Goal: Information Seeking & Learning: Learn about a topic

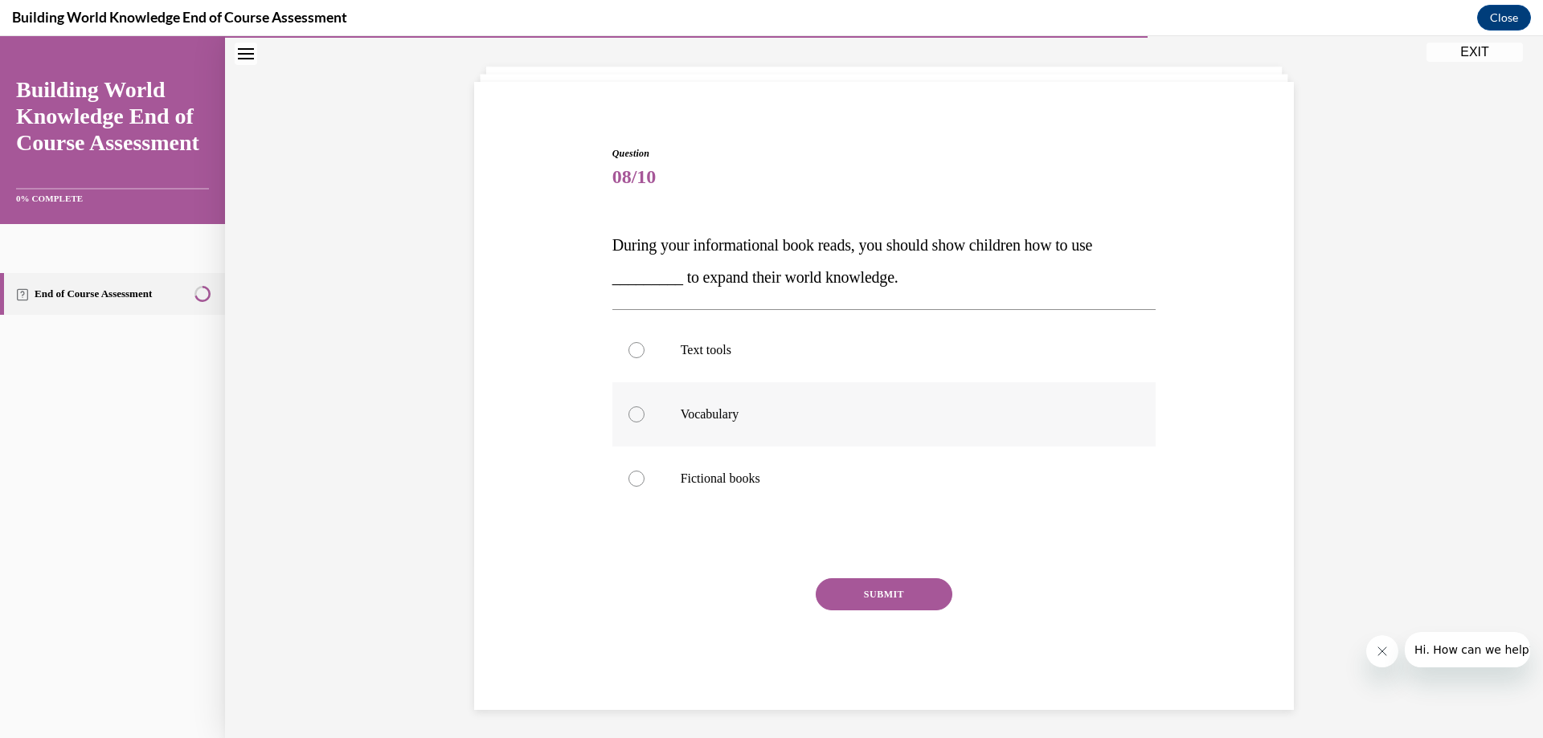
scroll to position [81, 0]
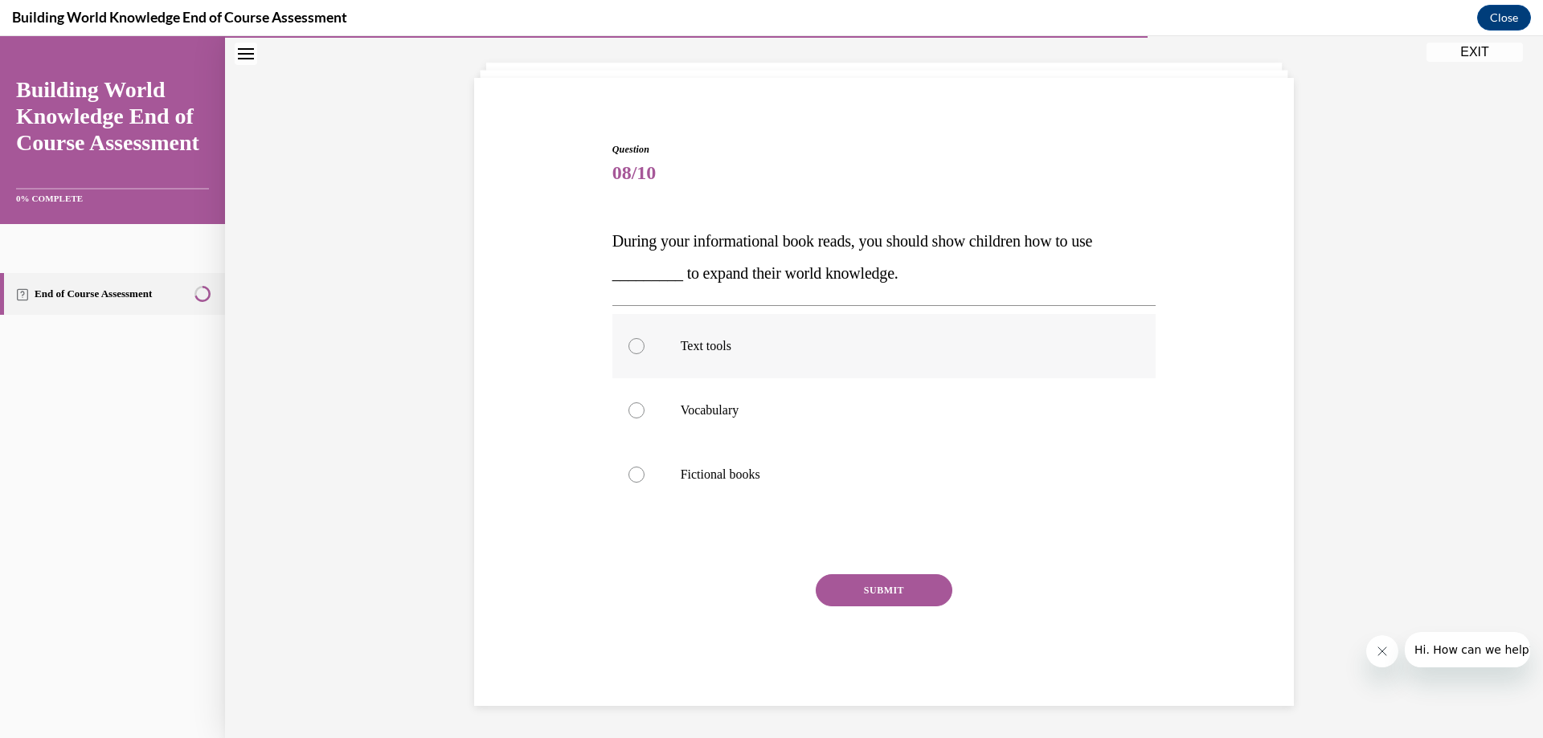
click at [629, 345] on div at bounding box center [636, 346] width 16 height 16
click at [629, 345] on input "Text tools" at bounding box center [636, 346] width 16 height 16
radio input "true"
click at [884, 589] on button "SUBMIT" at bounding box center [883, 590] width 137 height 32
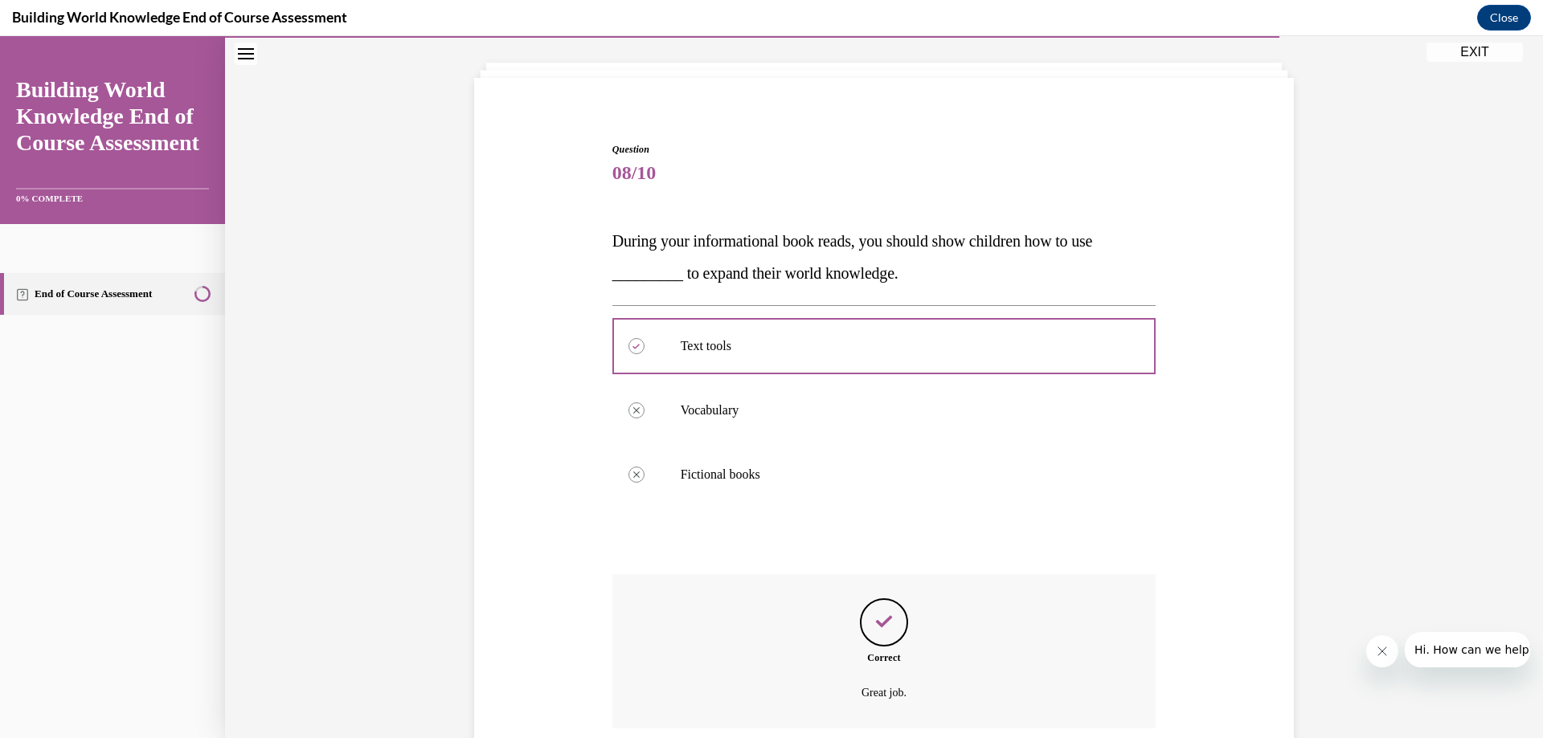
scroll to position [211, 0]
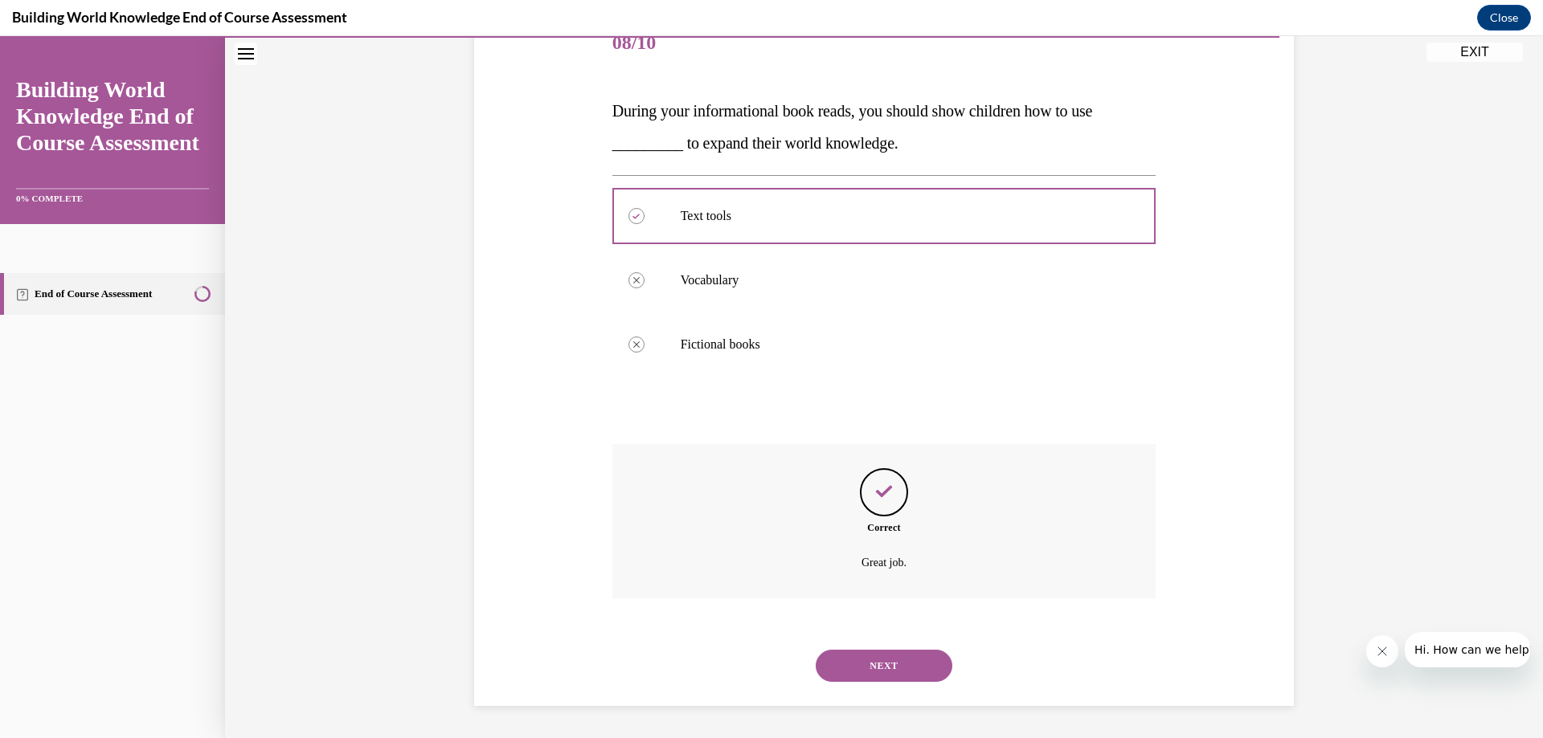
click at [871, 661] on button "NEXT" at bounding box center [883, 666] width 137 height 32
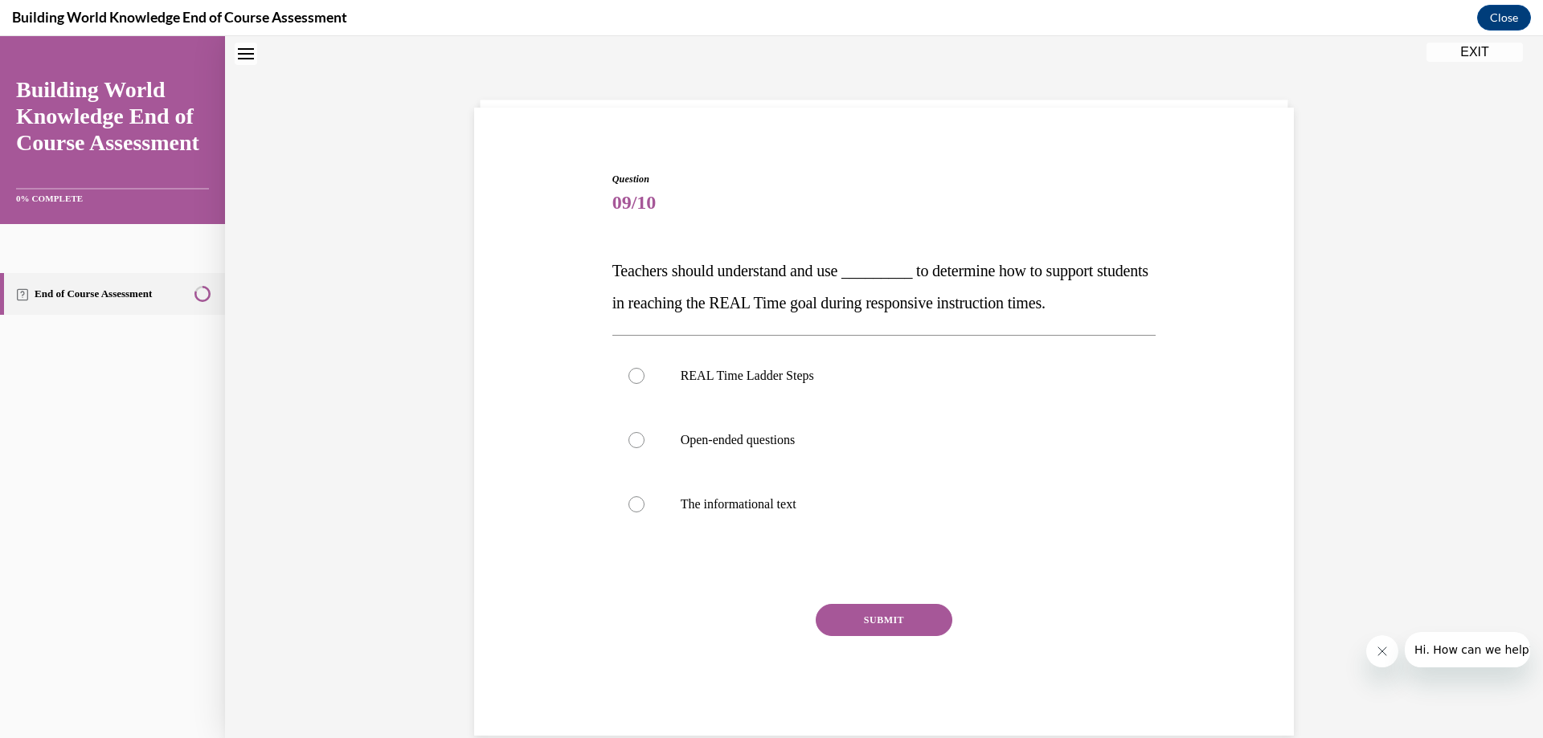
scroll to position [49, 0]
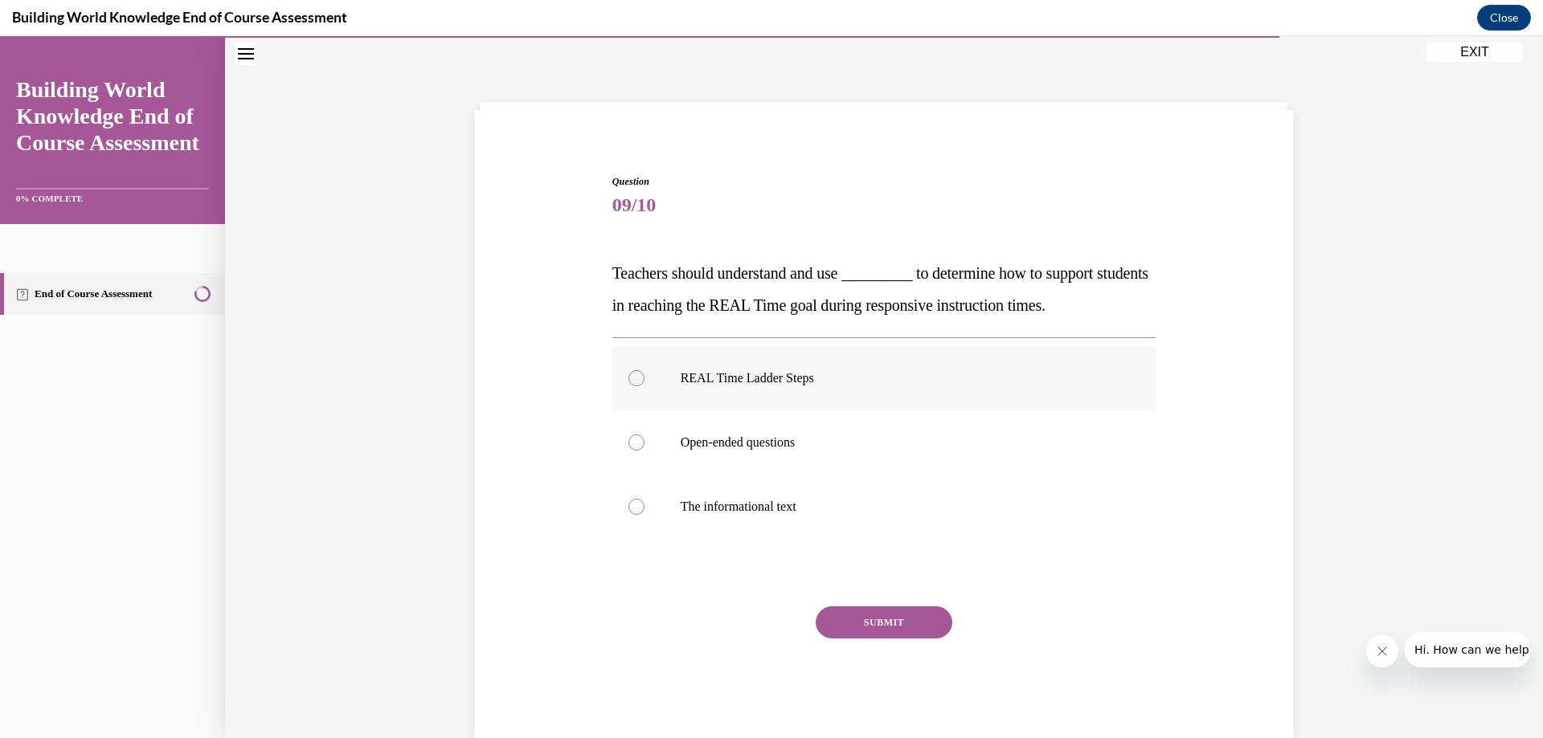
click at [631, 378] on div at bounding box center [636, 378] width 16 height 16
click at [631, 378] on input "REAL Time Ladder Steps" at bounding box center [636, 378] width 16 height 16
radio input "true"
click at [881, 618] on button "SUBMIT" at bounding box center [883, 623] width 137 height 32
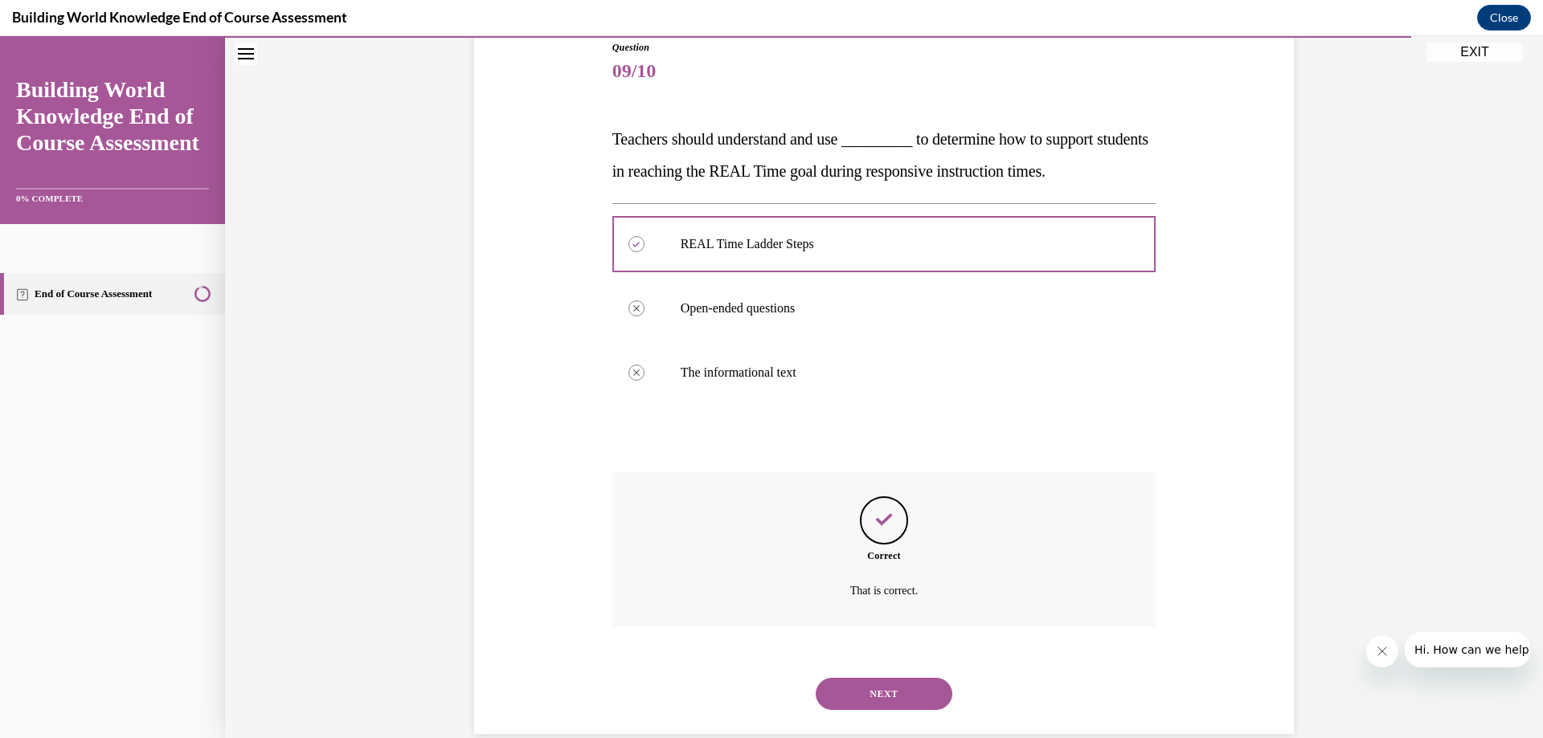
scroll to position [211, 0]
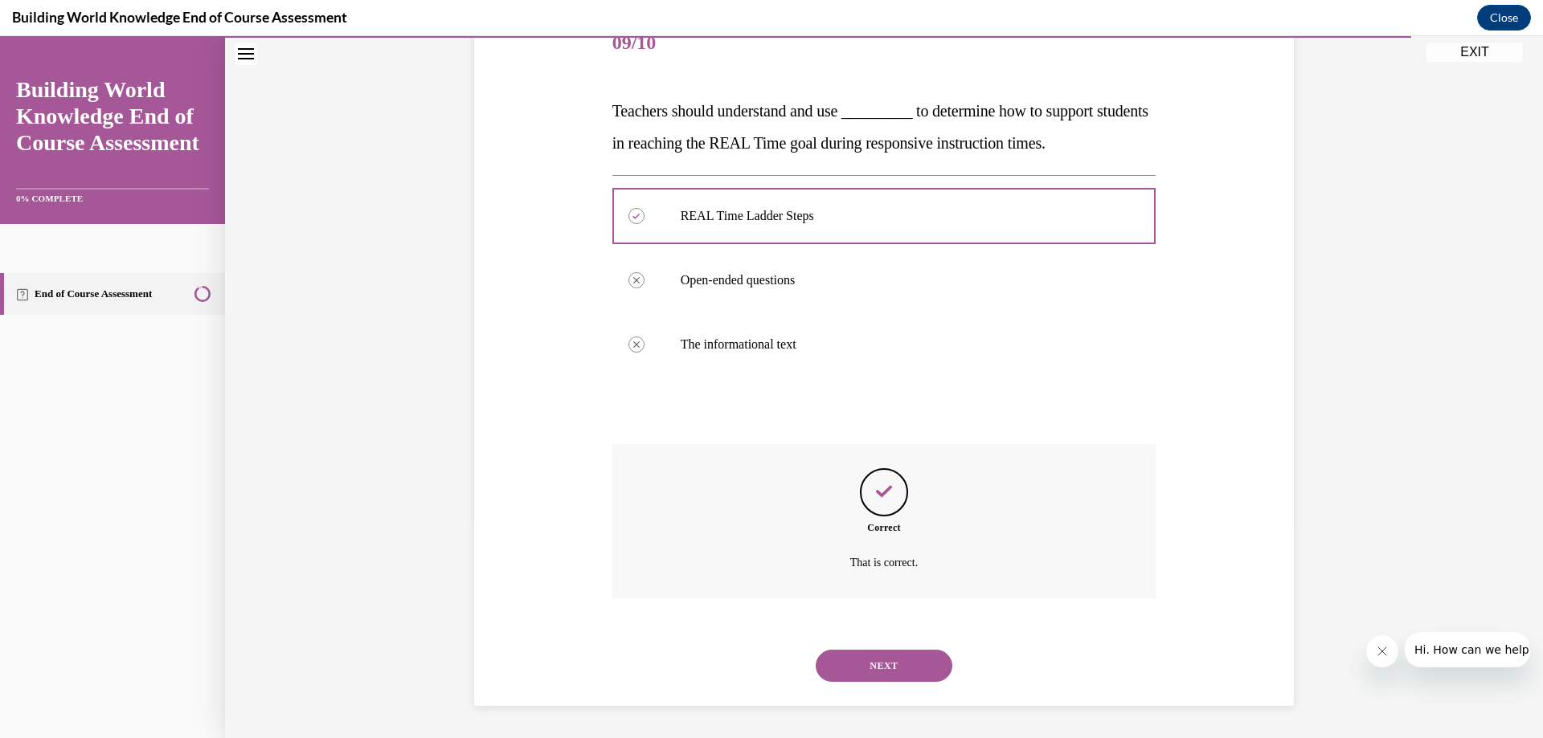
click at [883, 664] on button "NEXT" at bounding box center [883, 666] width 137 height 32
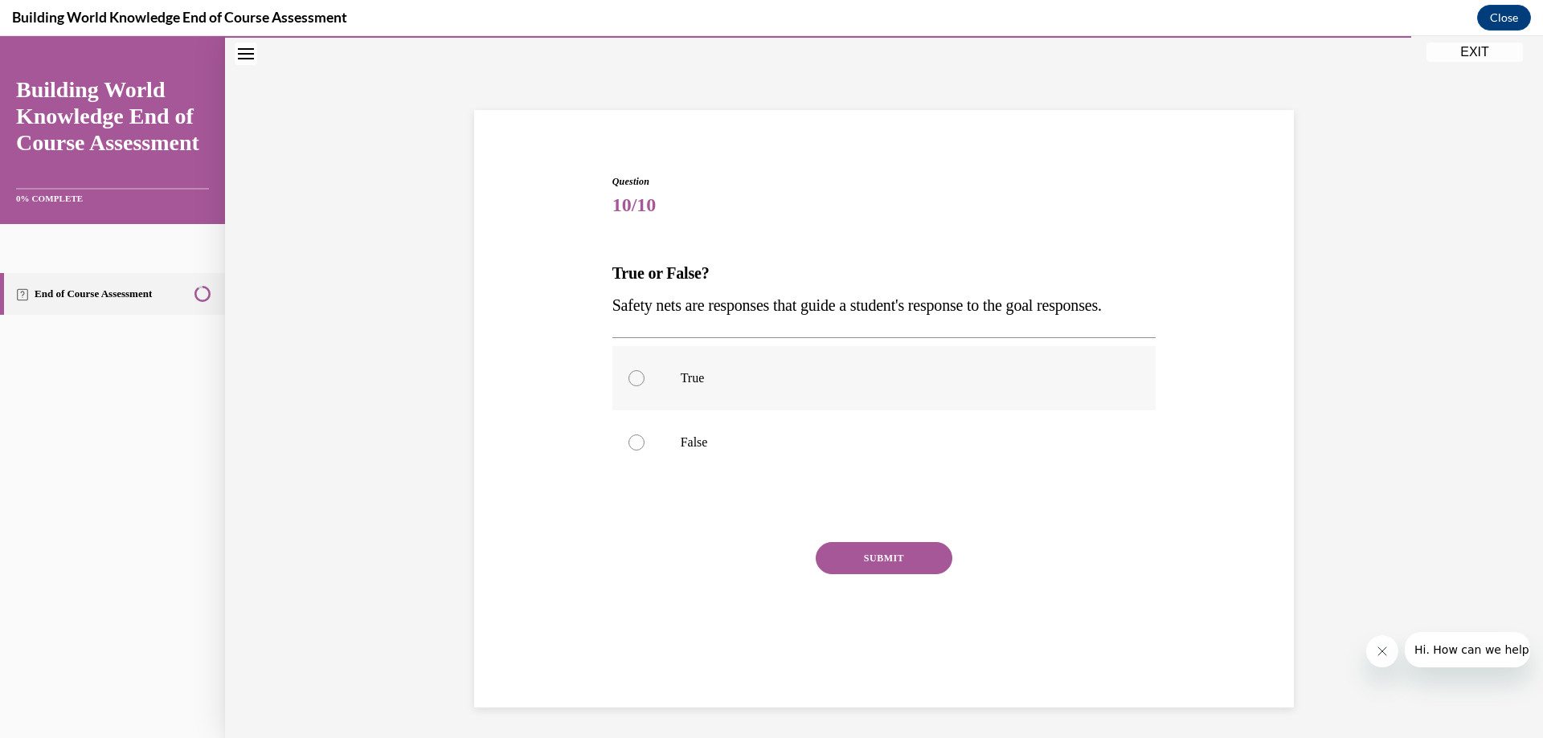
scroll to position [51, 0]
click at [629, 385] on div at bounding box center [636, 377] width 16 height 16
click at [629, 385] on input "True" at bounding box center [636, 377] width 16 height 16
radio input "true"
click at [899, 573] on button "SUBMIT" at bounding box center [883, 557] width 137 height 32
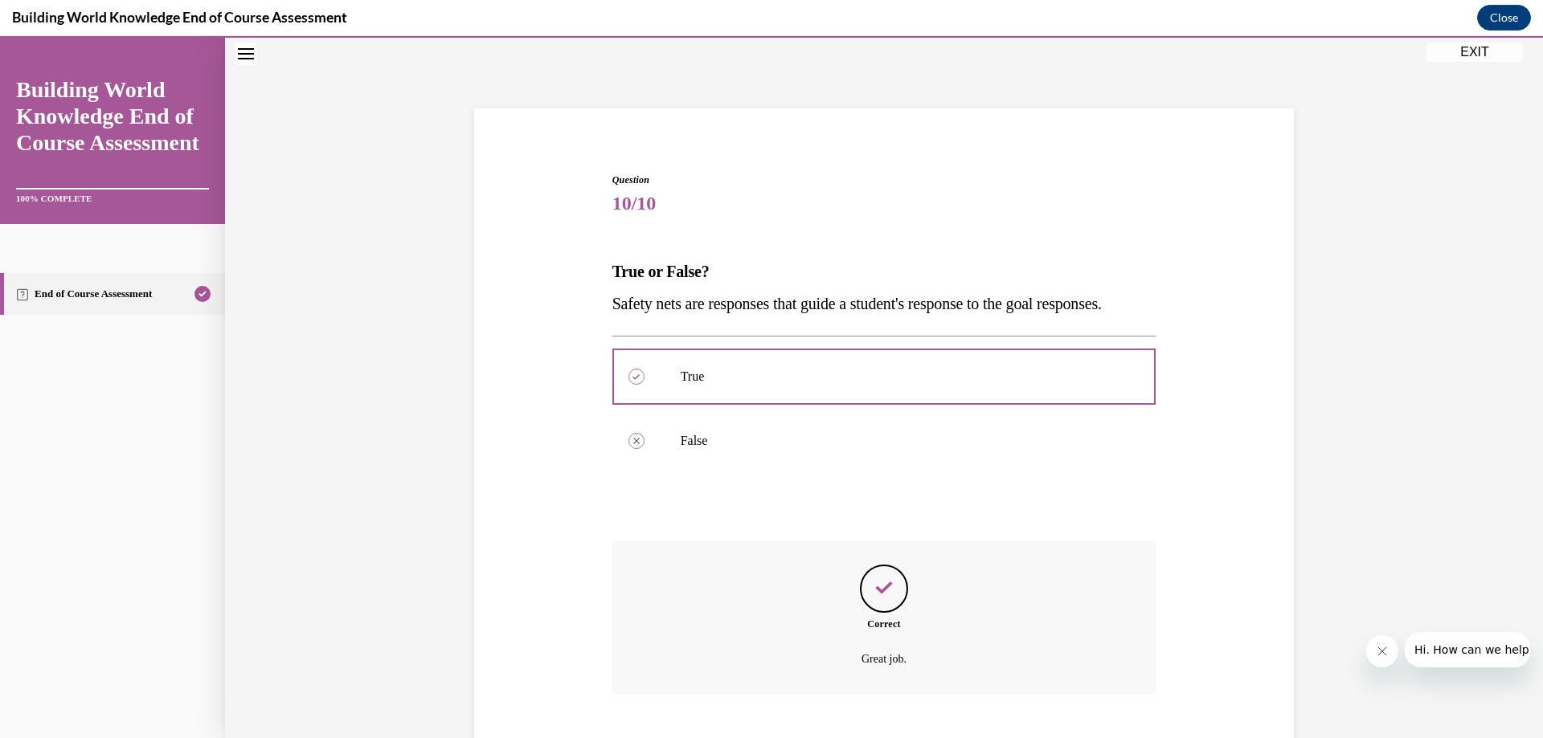
scroll to position [179, 0]
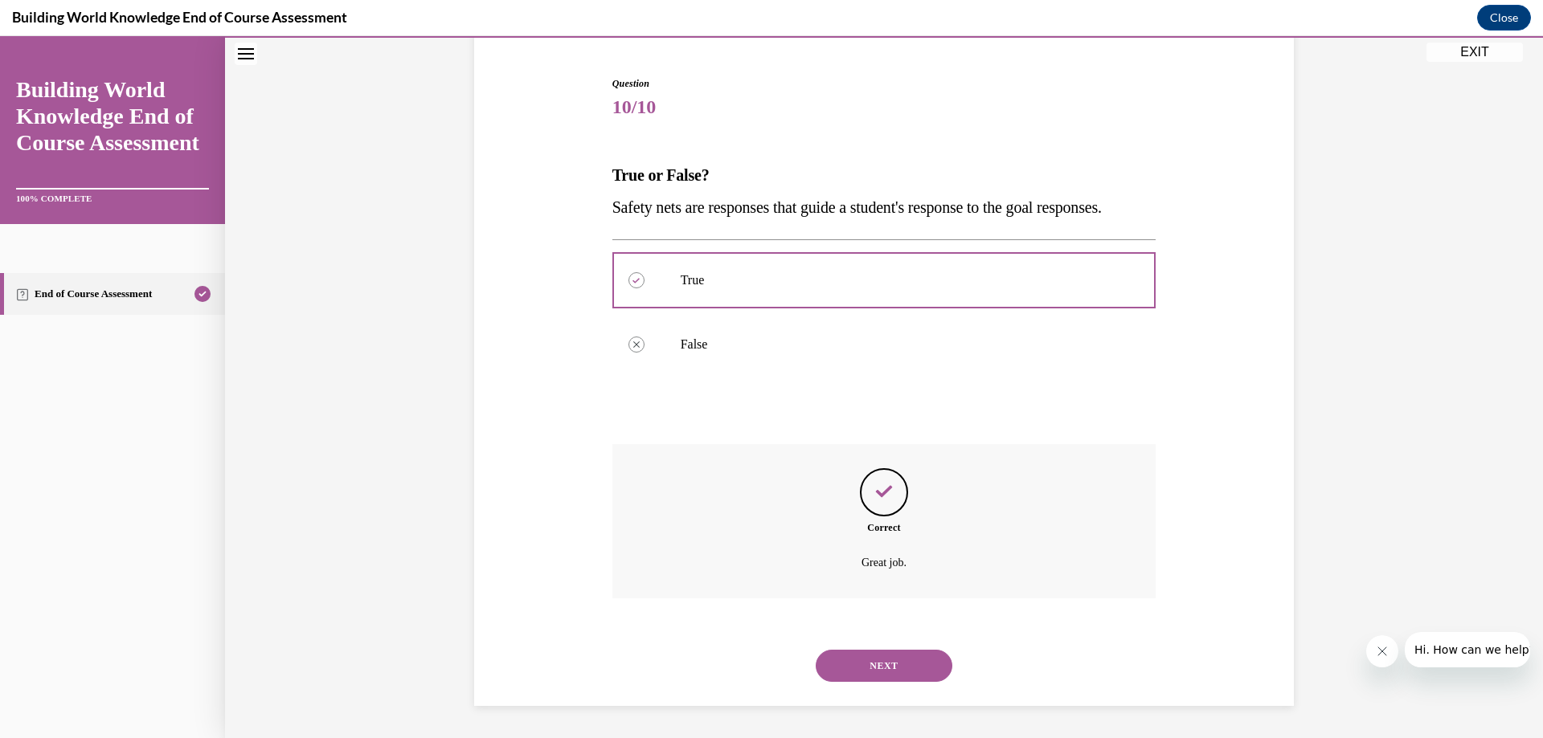
click at [896, 663] on button "NEXT" at bounding box center [883, 666] width 137 height 32
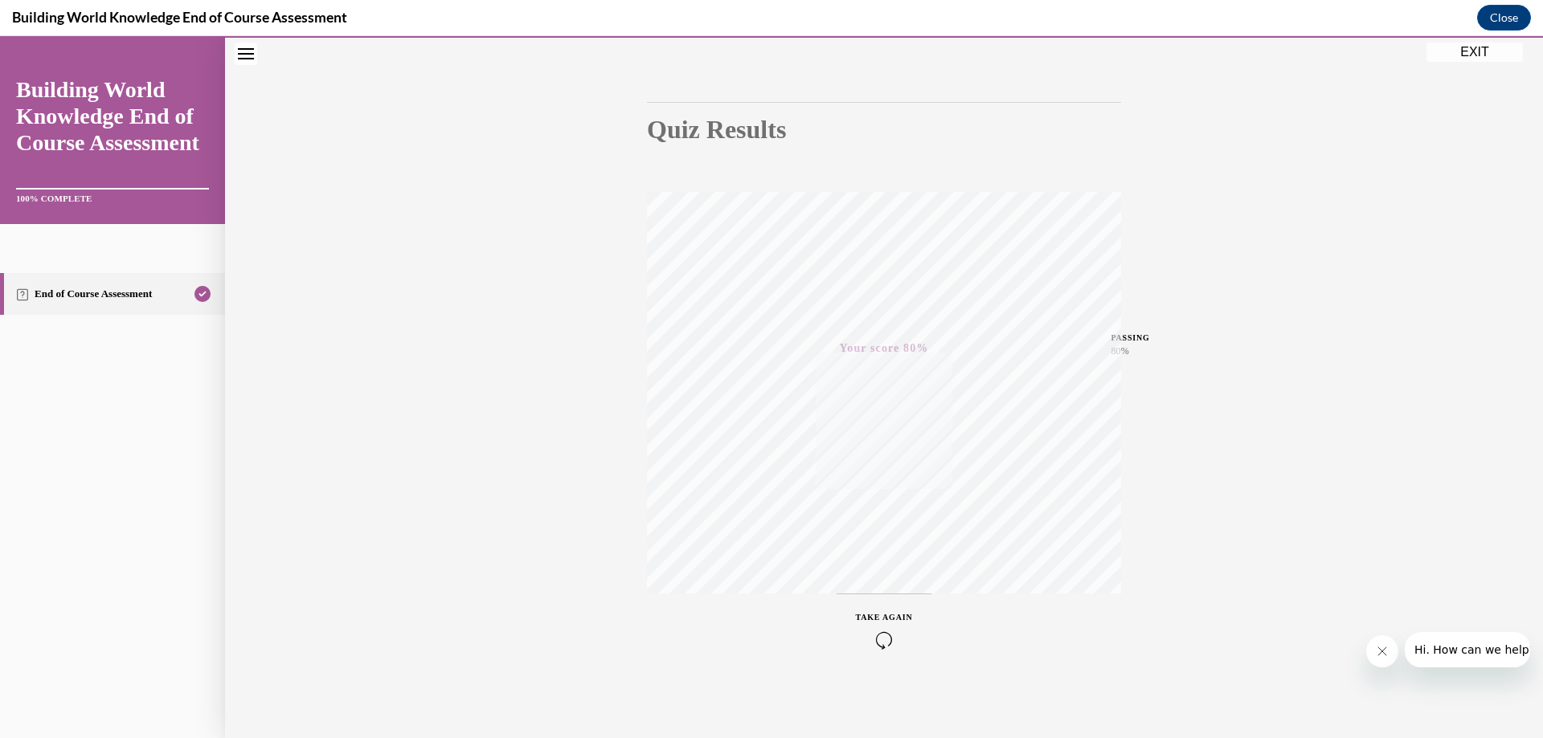
click at [1475, 49] on button "EXIT" at bounding box center [1474, 52] width 96 height 19
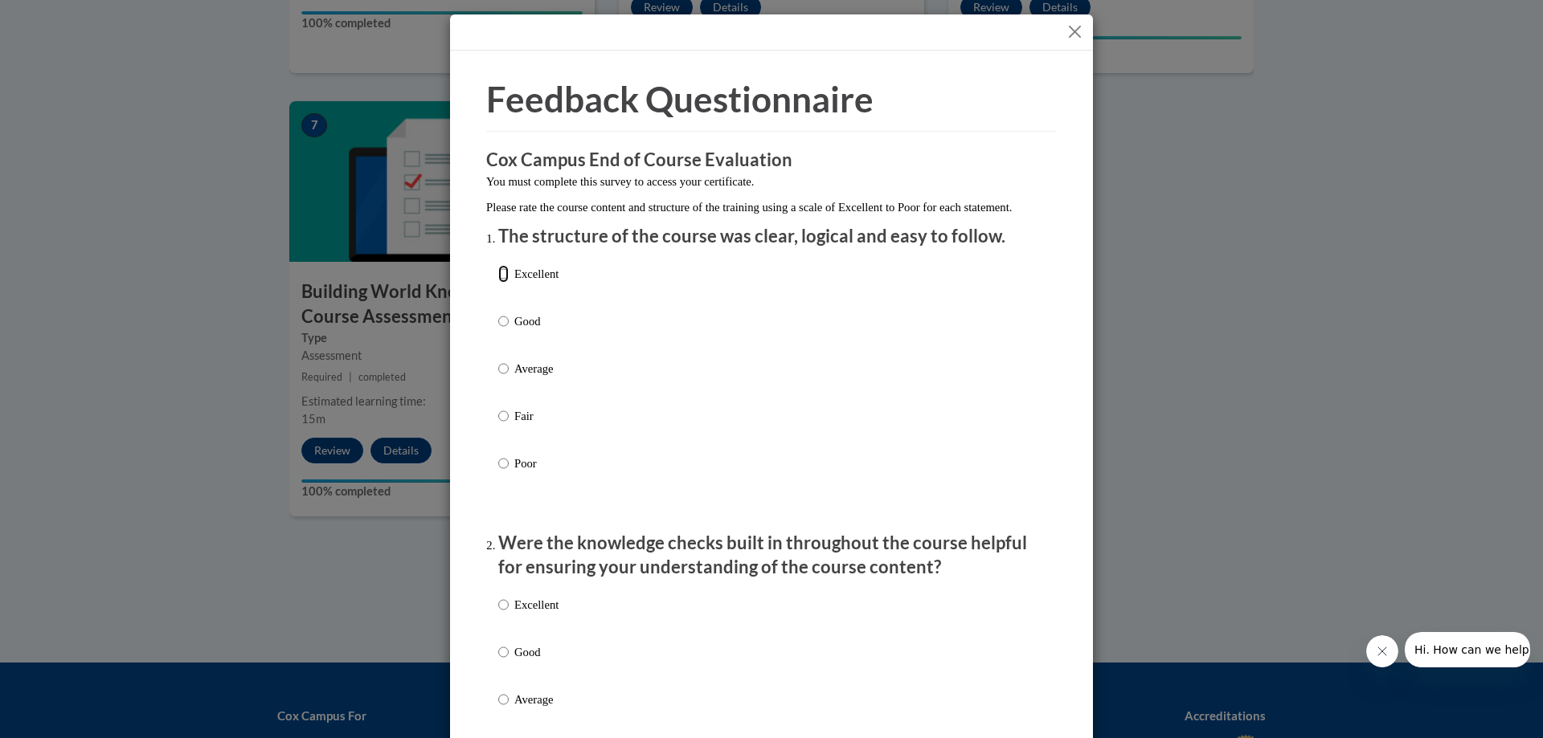
click at [498, 283] on input "Excellent" at bounding box center [503, 274] width 10 height 18
radio input "true"
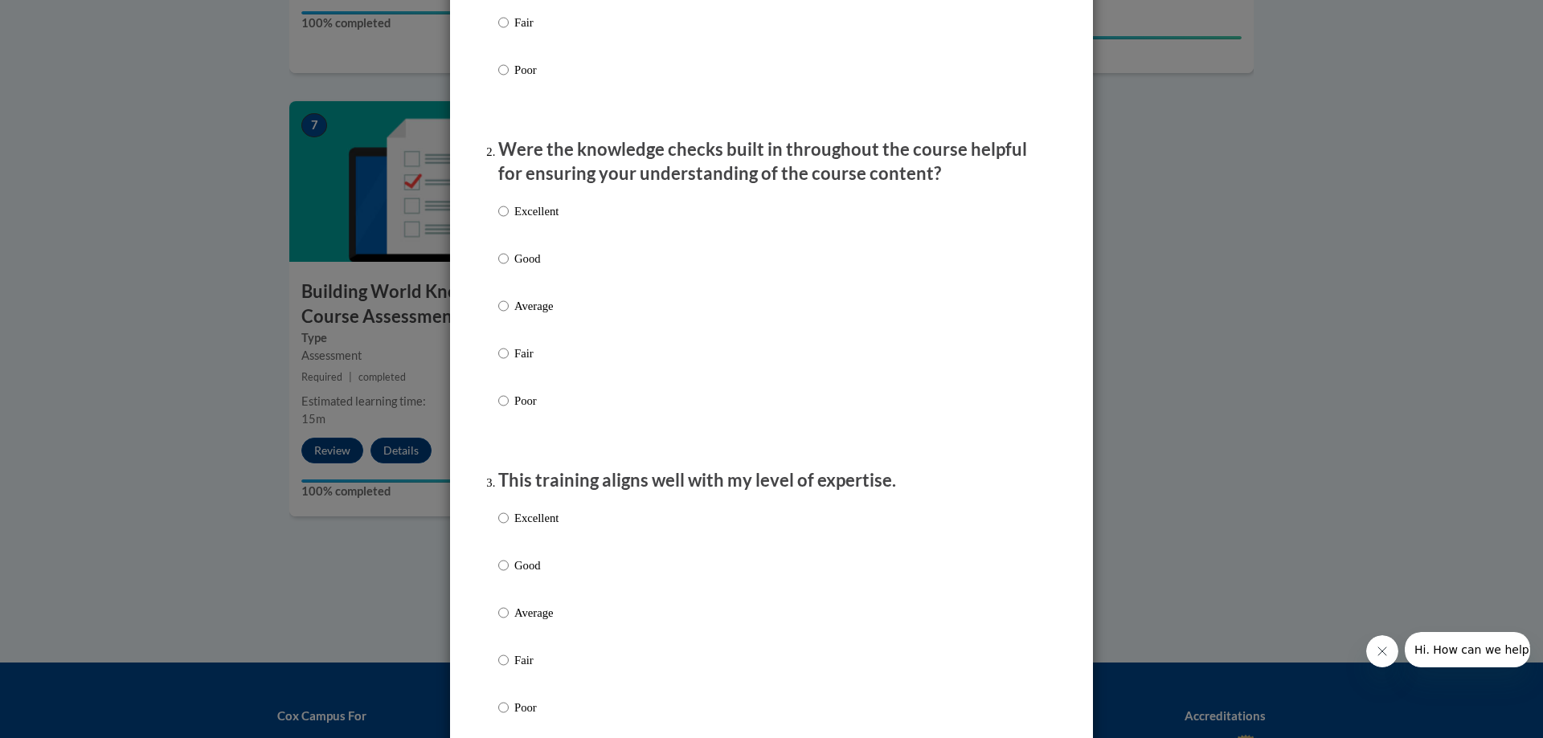
scroll to position [402, 0]
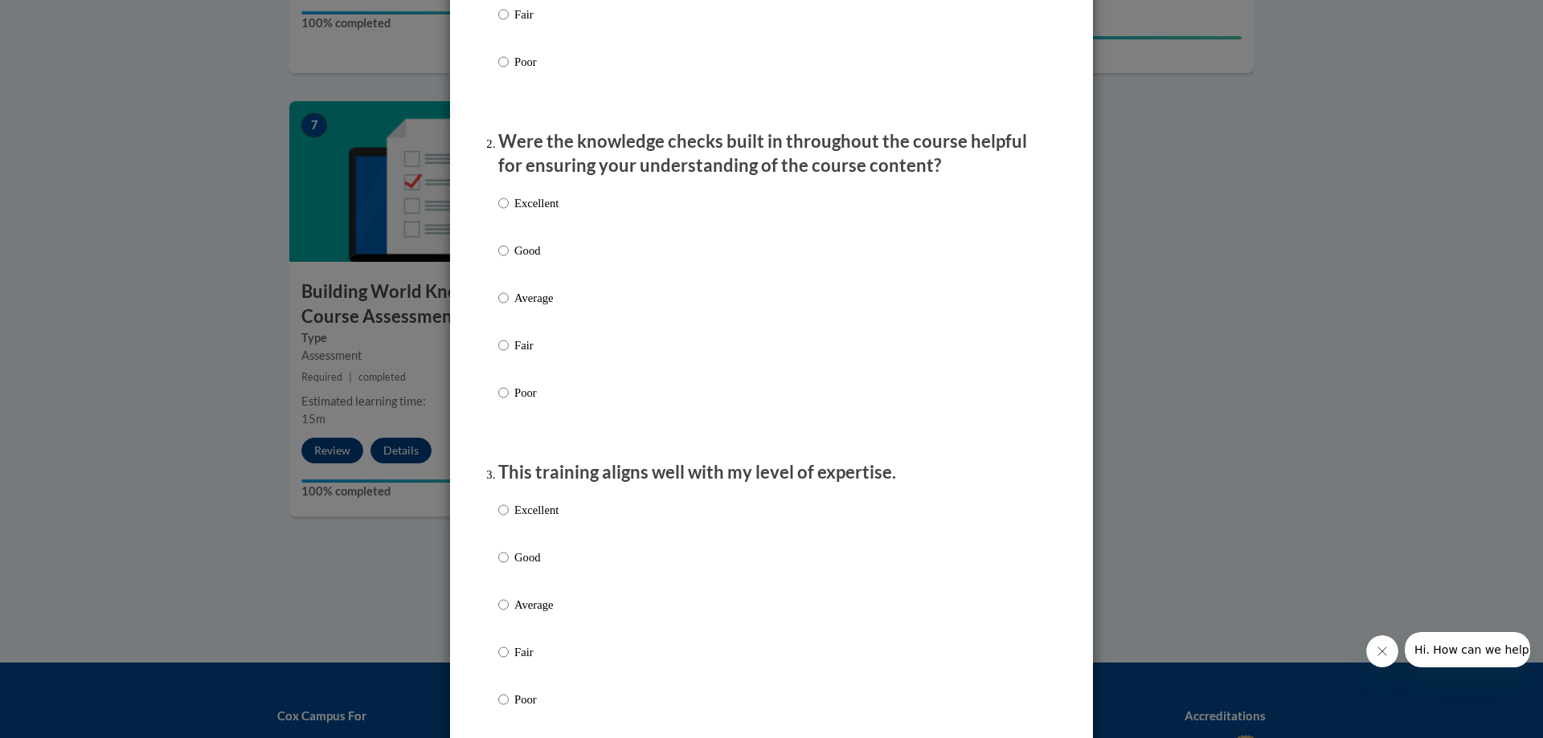
click at [514, 212] on p "Excellent" at bounding box center [536, 203] width 44 height 18
click at [509, 212] on input "Excellent" at bounding box center [503, 203] width 10 height 18
radio input "true"
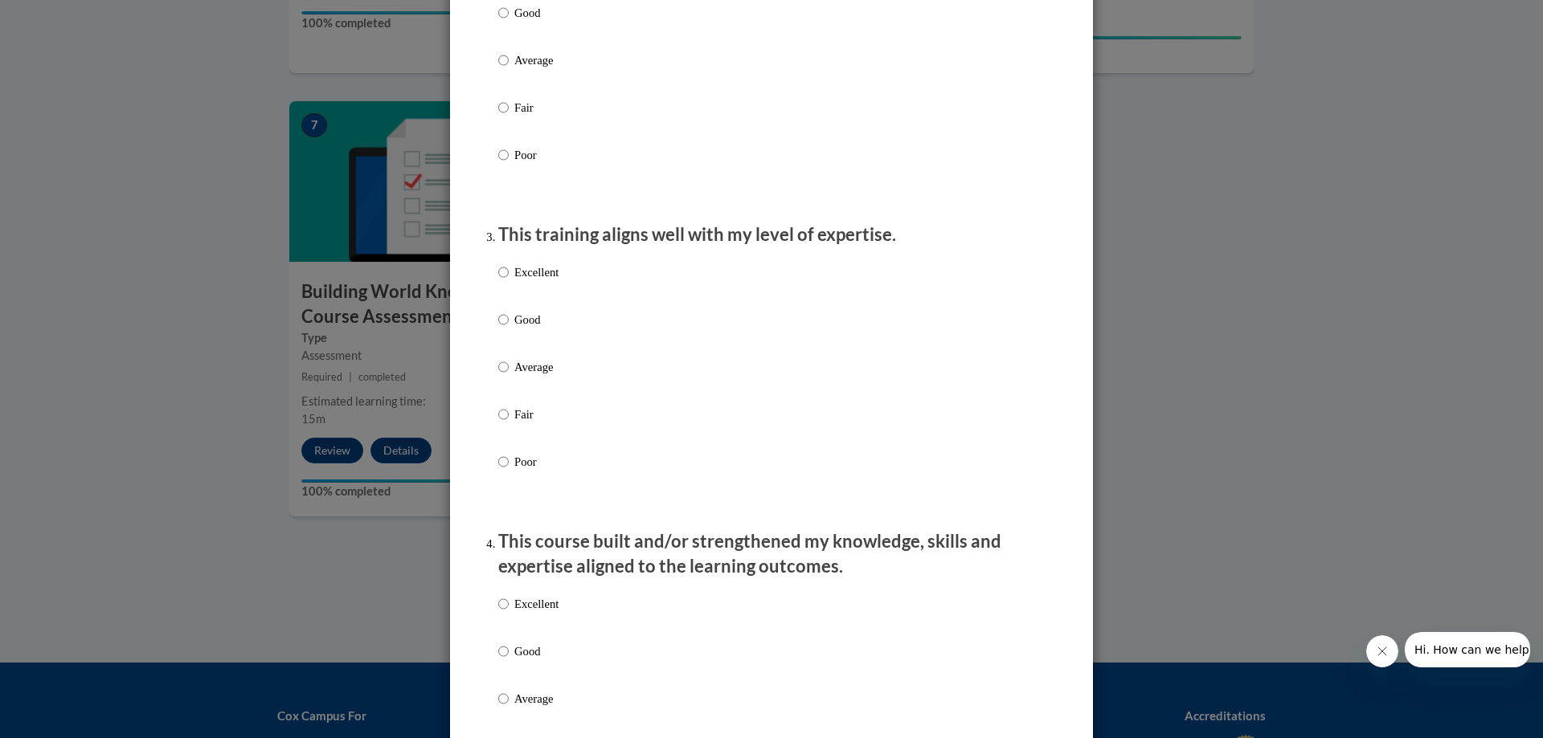
scroll to position [723, 0]
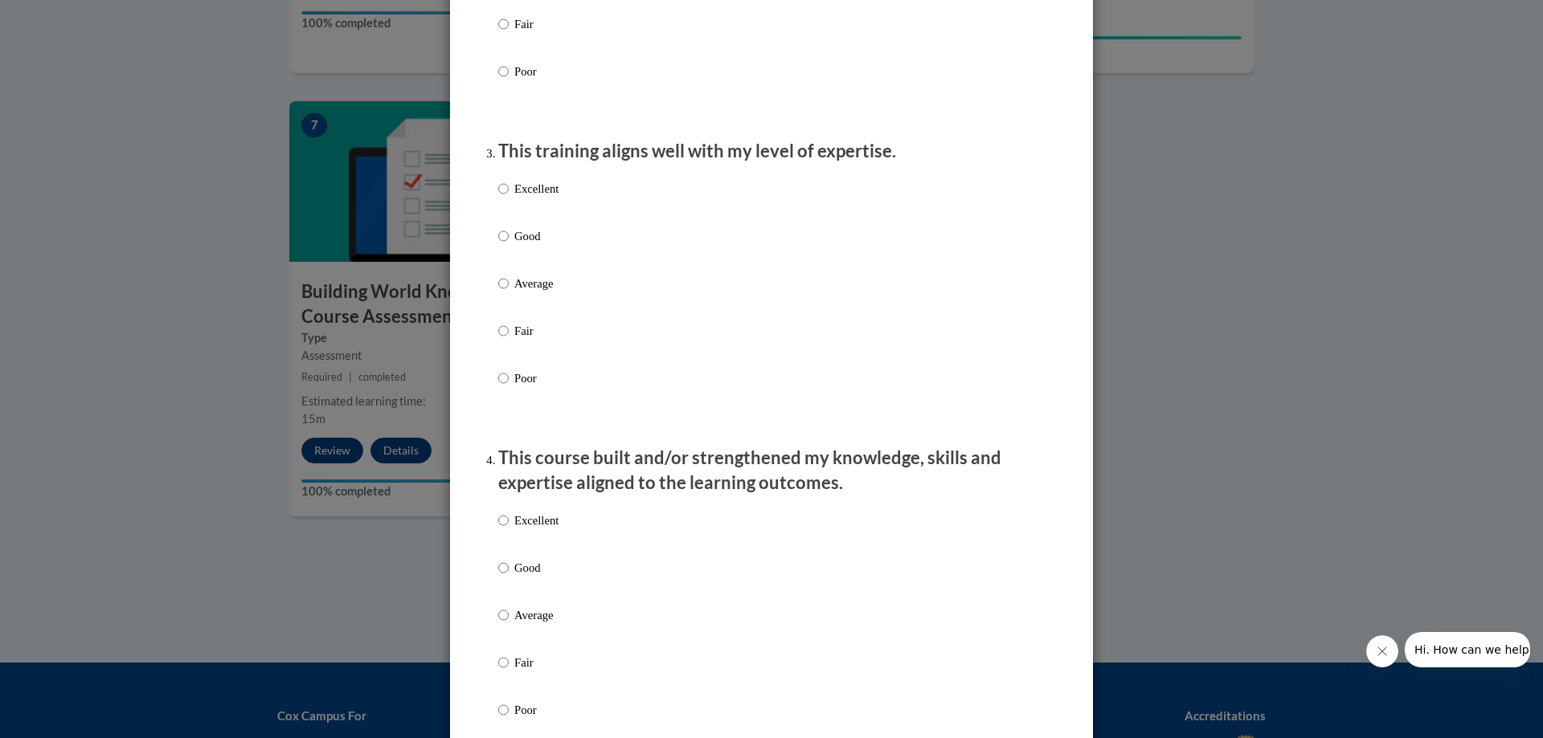
click at [514, 198] on p "Excellent" at bounding box center [536, 189] width 44 height 18
click at [509, 198] on input "Excellent" at bounding box center [503, 189] width 10 height 18
radio input "true"
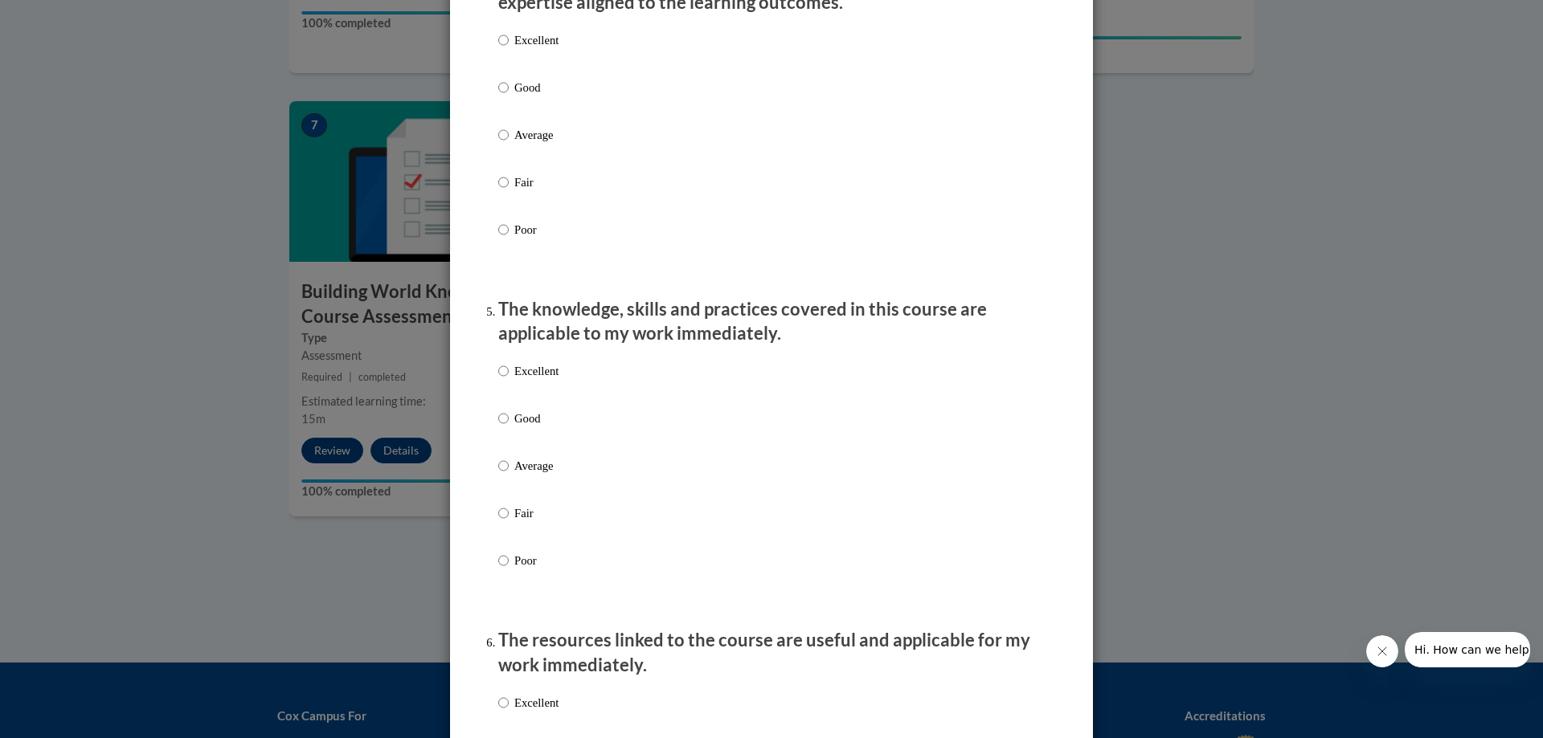
scroll to position [1205, 0]
click at [522, 47] on p "Excellent" at bounding box center [536, 39] width 44 height 18
click at [509, 47] on input "Excellent" at bounding box center [503, 39] width 10 height 18
radio input "true"
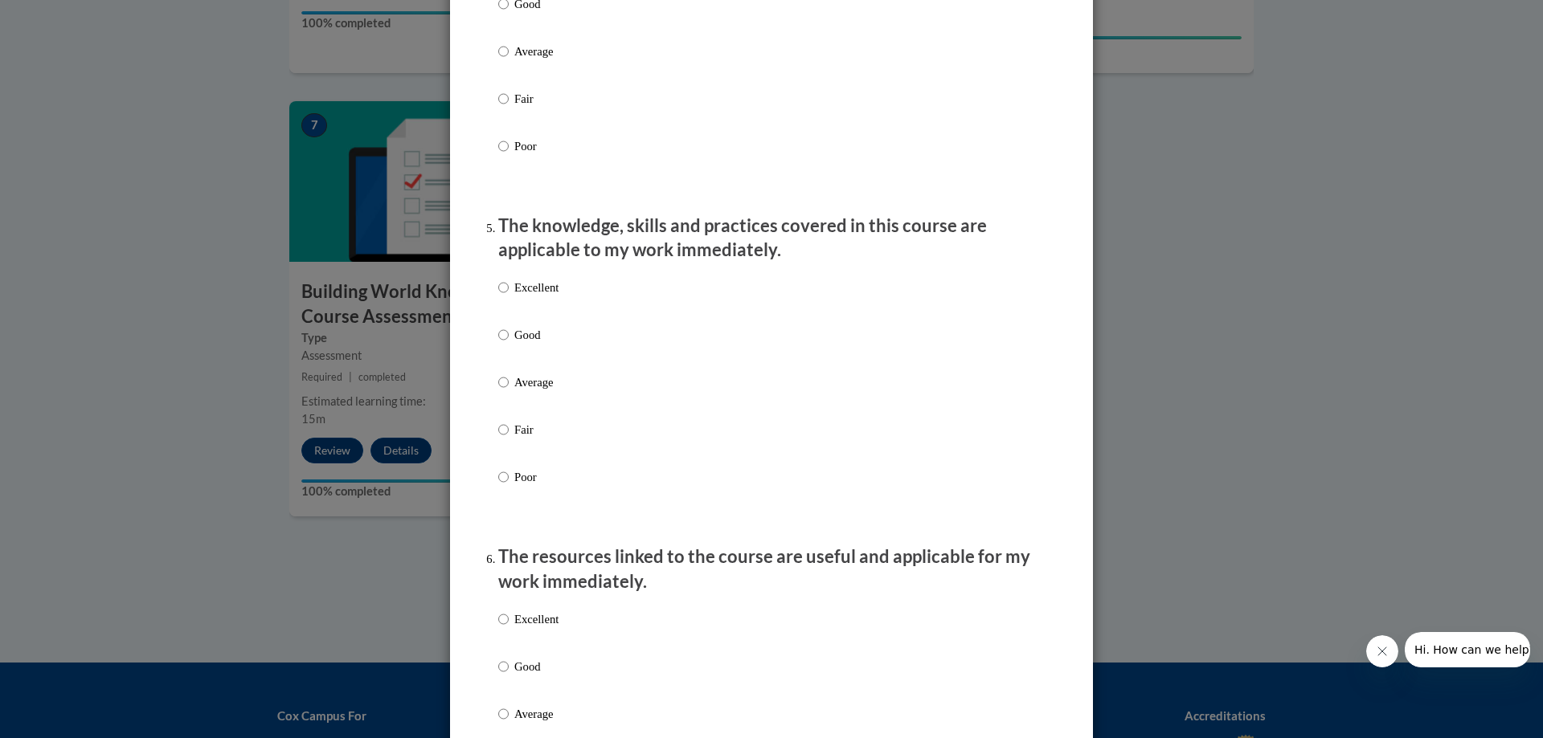
scroll to position [1446, 0]
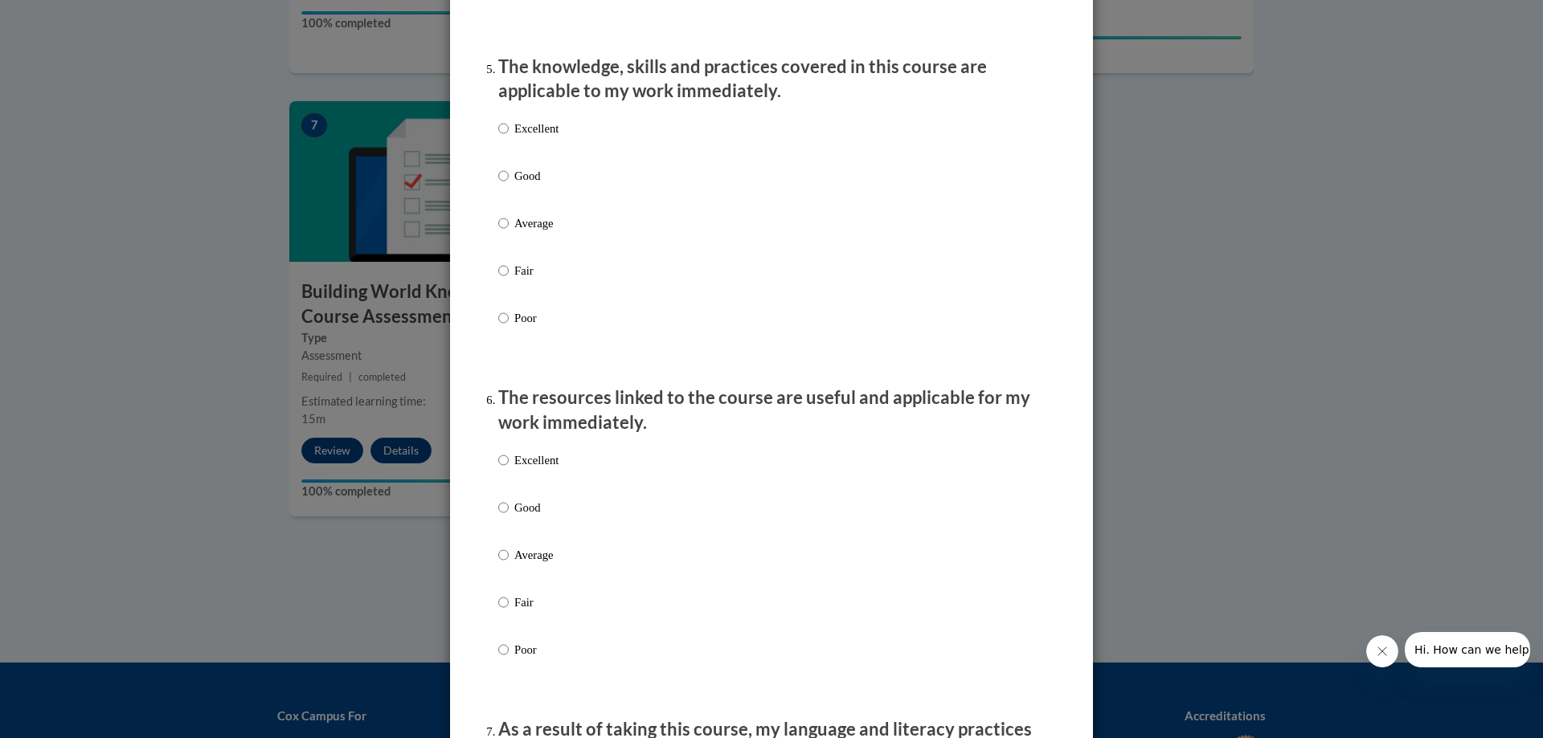
click at [514, 137] on p "Excellent" at bounding box center [536, 129] width 44 height 18
click at [507, 137] on input "Excellent" at bounding box center [503, 129] width 10 height 18
radio input "true"
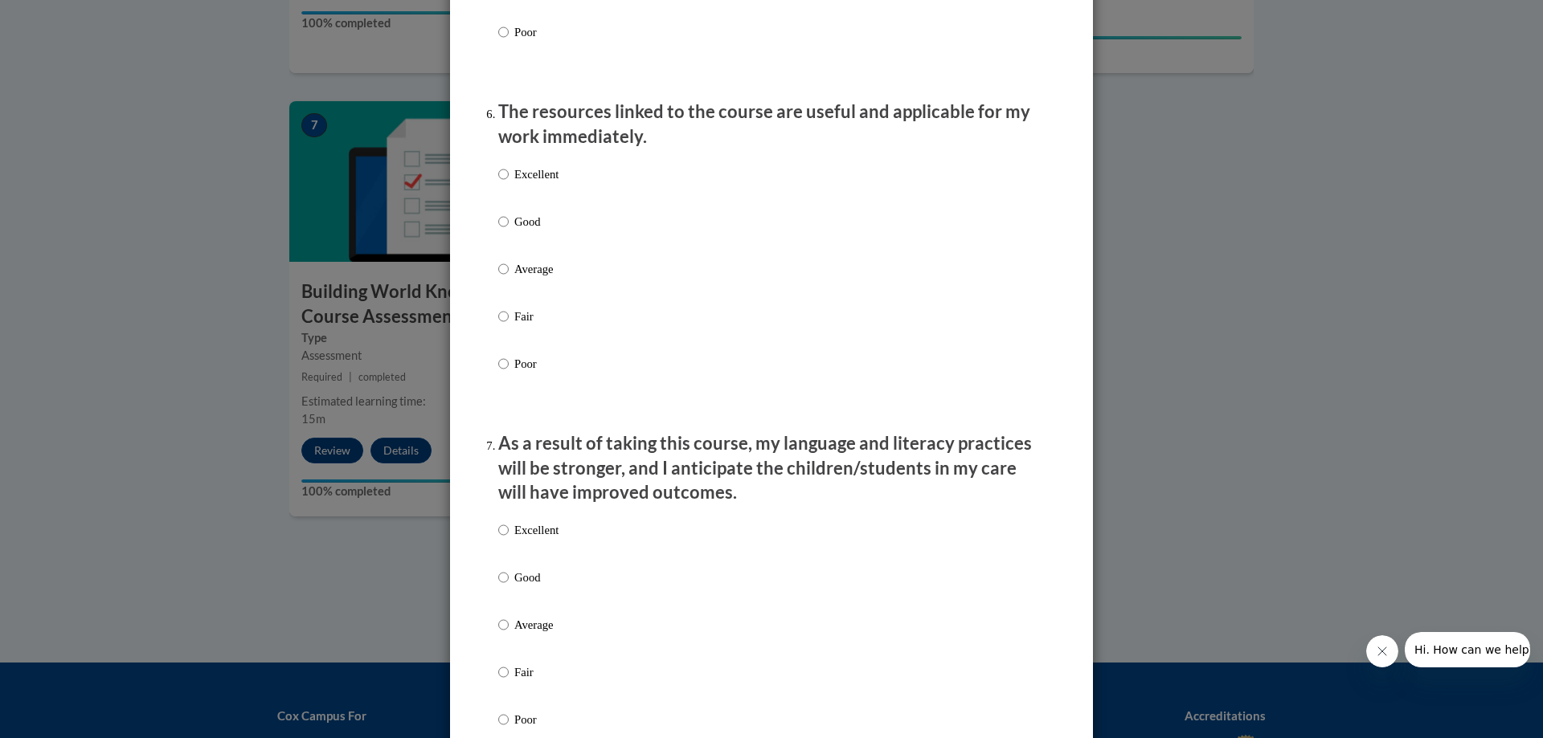
scroll to position [1768, 0]
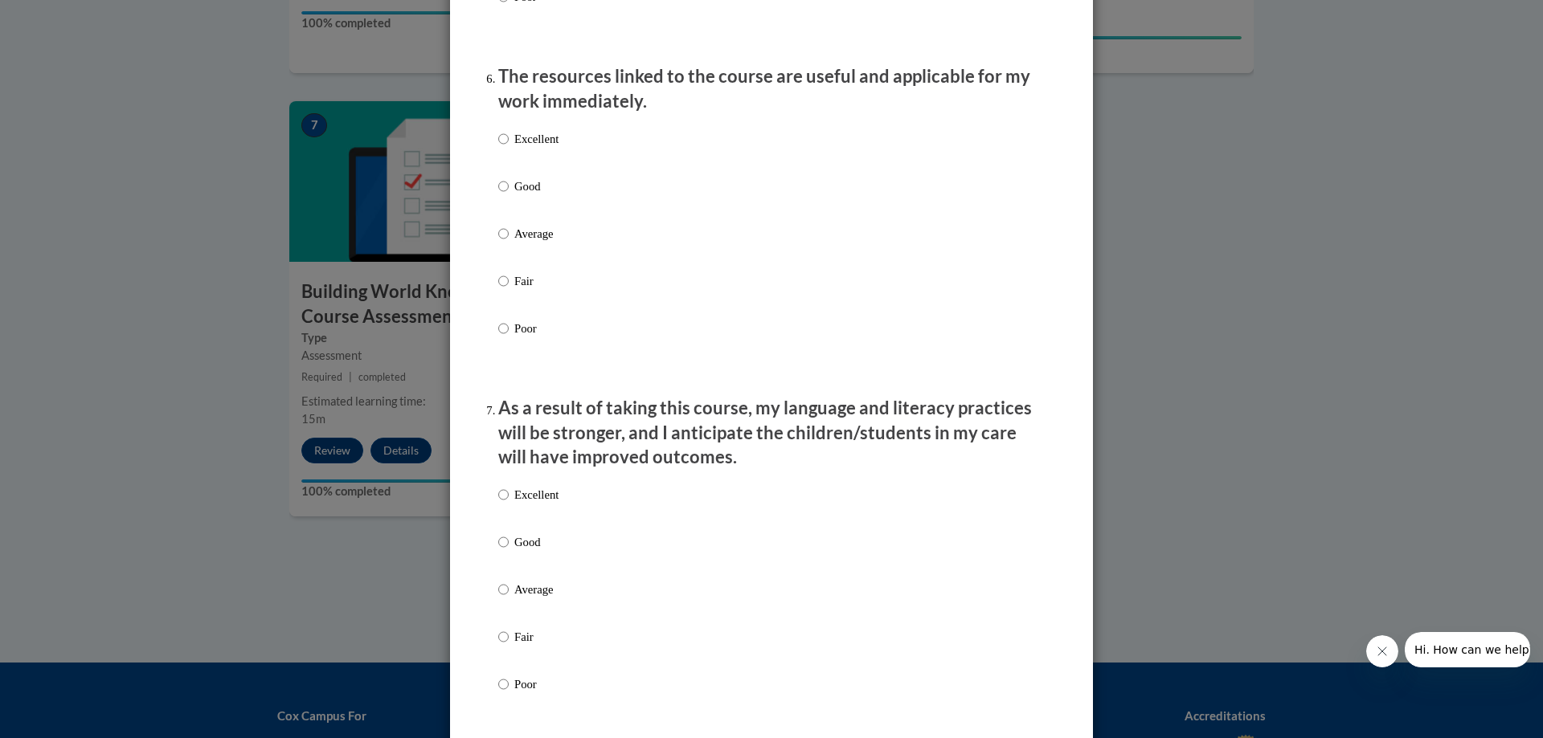
click at [514, 148] on p "Excellent" at bounding box center [536, 139] width 44 height 18
click at [509, 148] on input "Excellent" at bounding box center [503, 139] width 10 height 18
radio input "true"
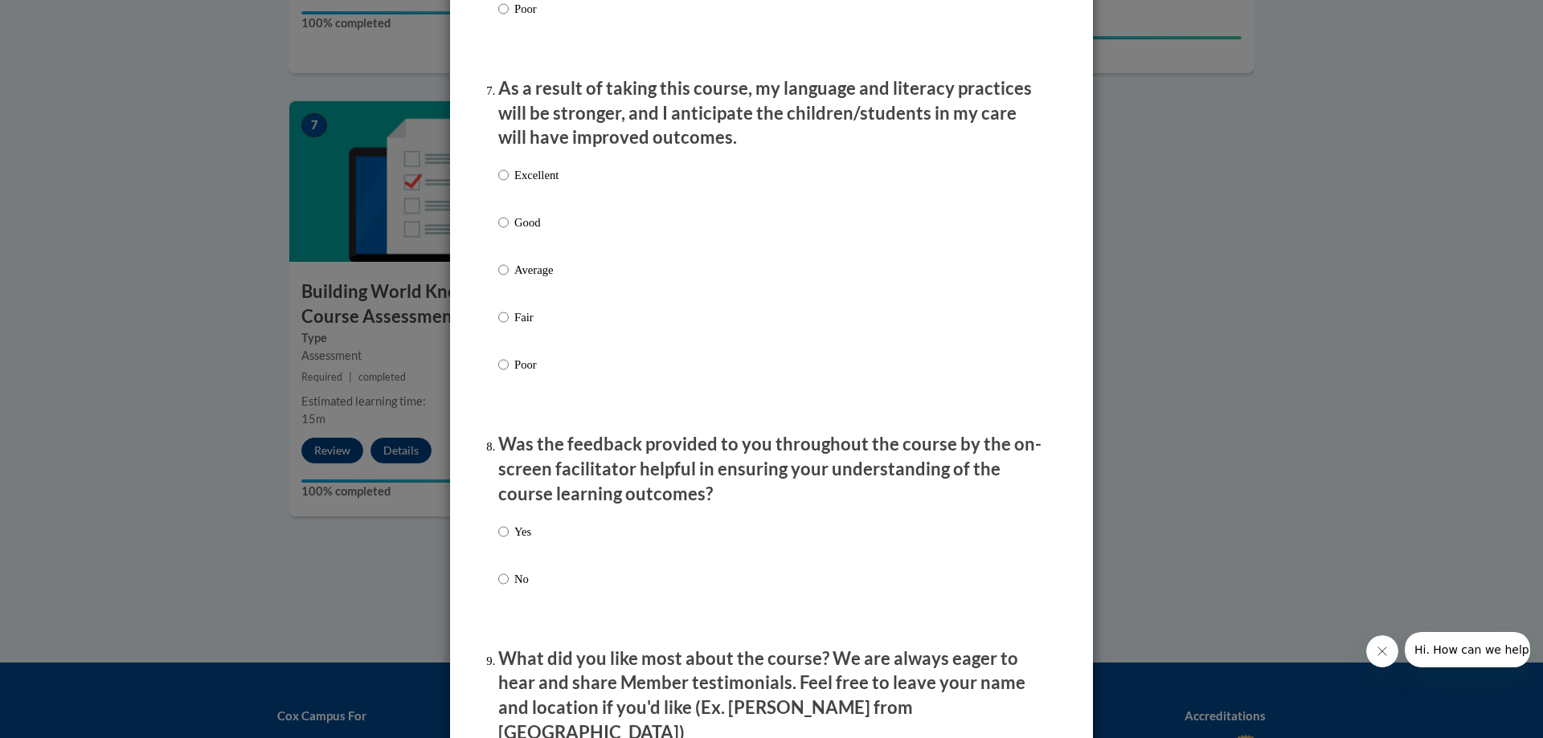
scroll to position [2169, 0]
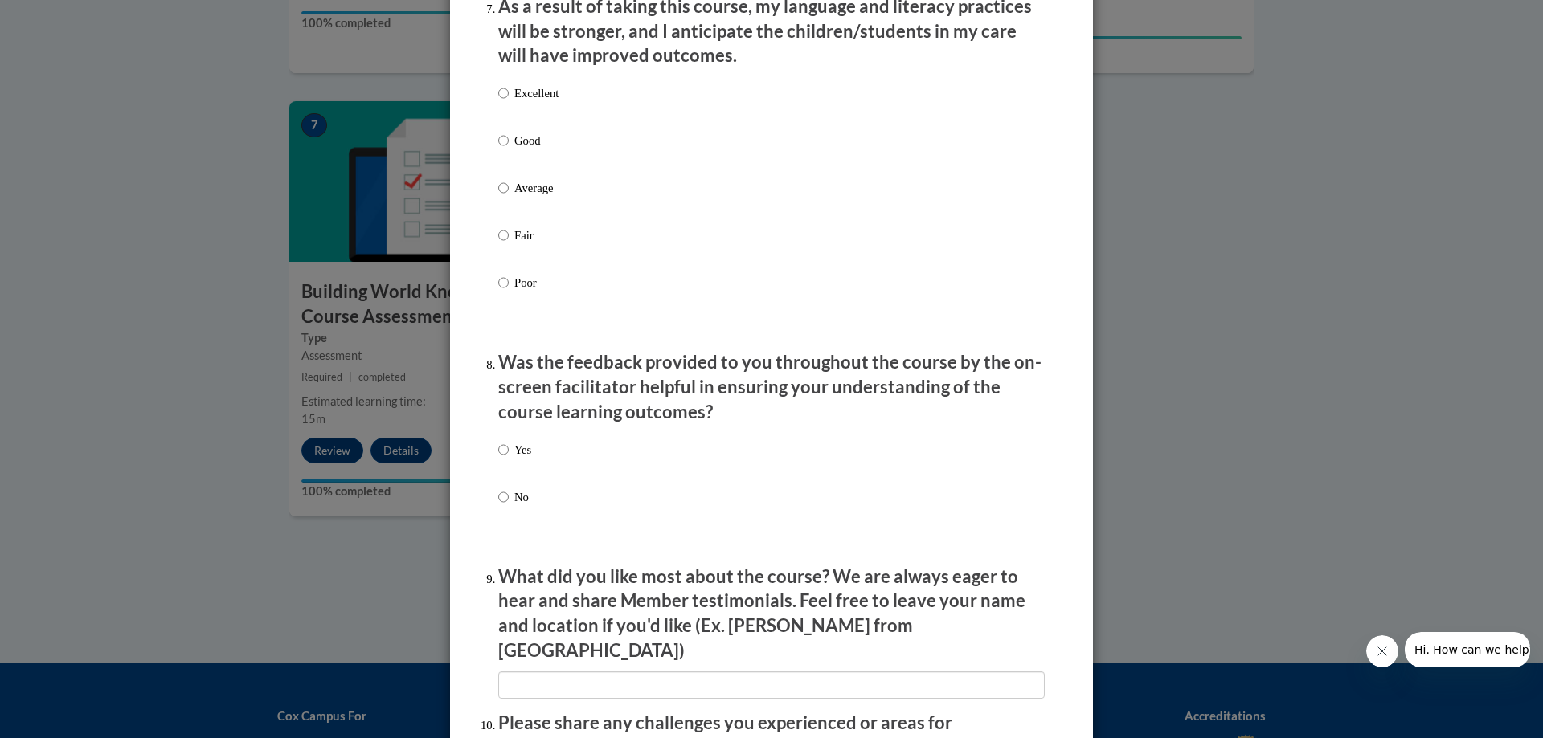
click at [519, 102] on p "Excellent" at bounding box center [536, 93] width 44 height 18
click at [509, 102] on input "Excellent" at bounding box center [503, 93] width 10 height 18
radio input "true"
click at [514, 456] on p "Yes" at bounding box center [522, 450] width 17 height 18
click at [509, 456] on input "Yes" at bounding box center [503, 450] width 10 height 18
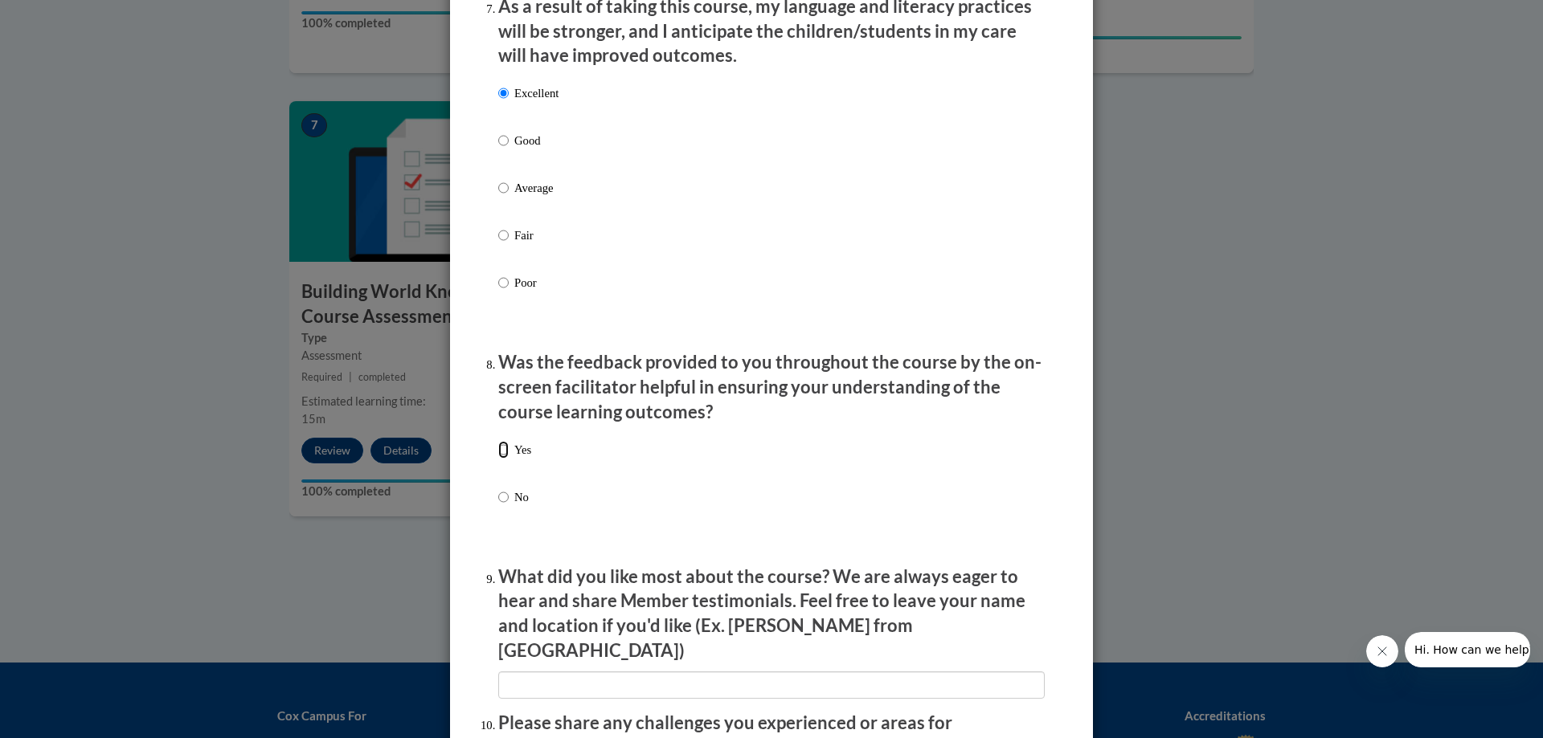
radio input "true"
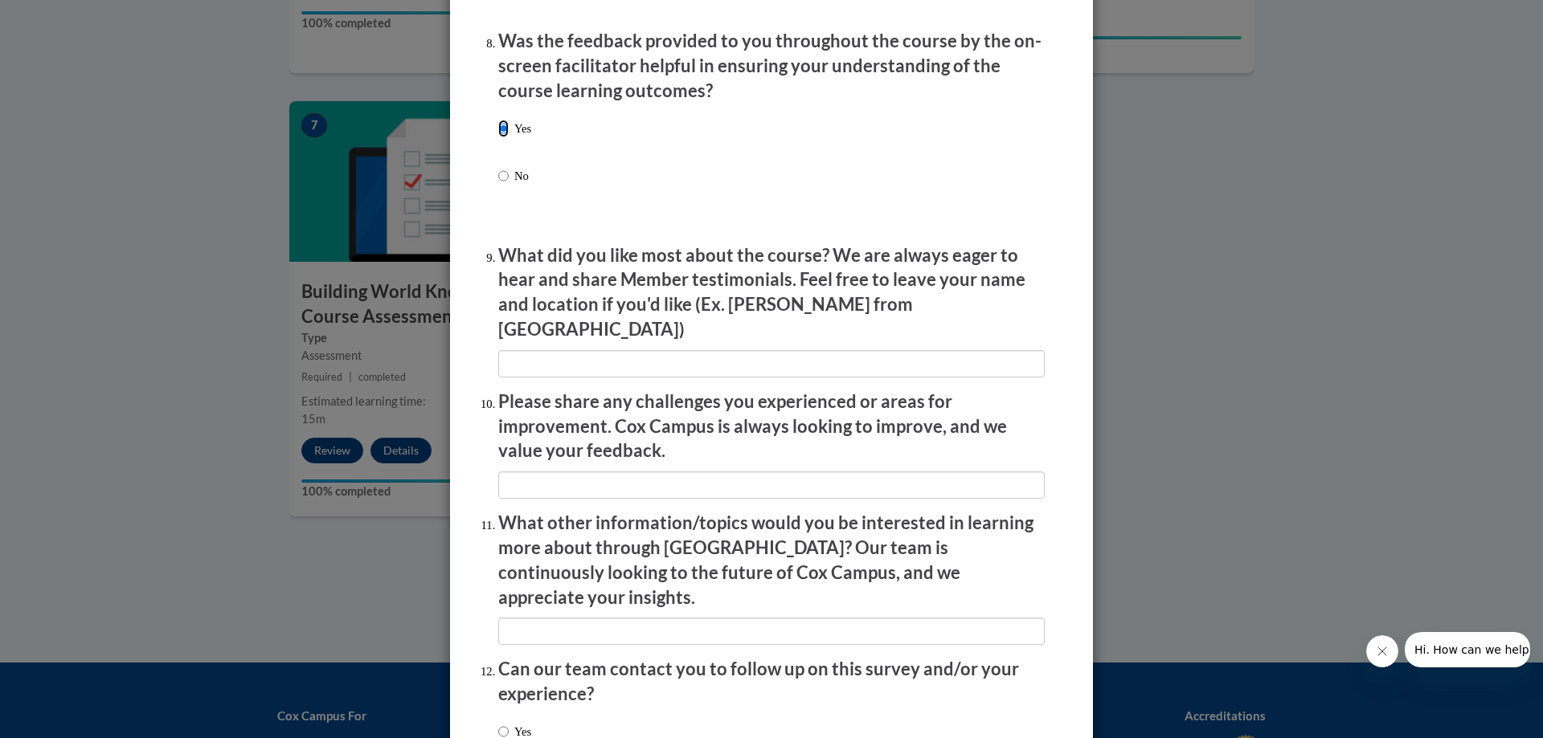
scroll to position [2600, 0]
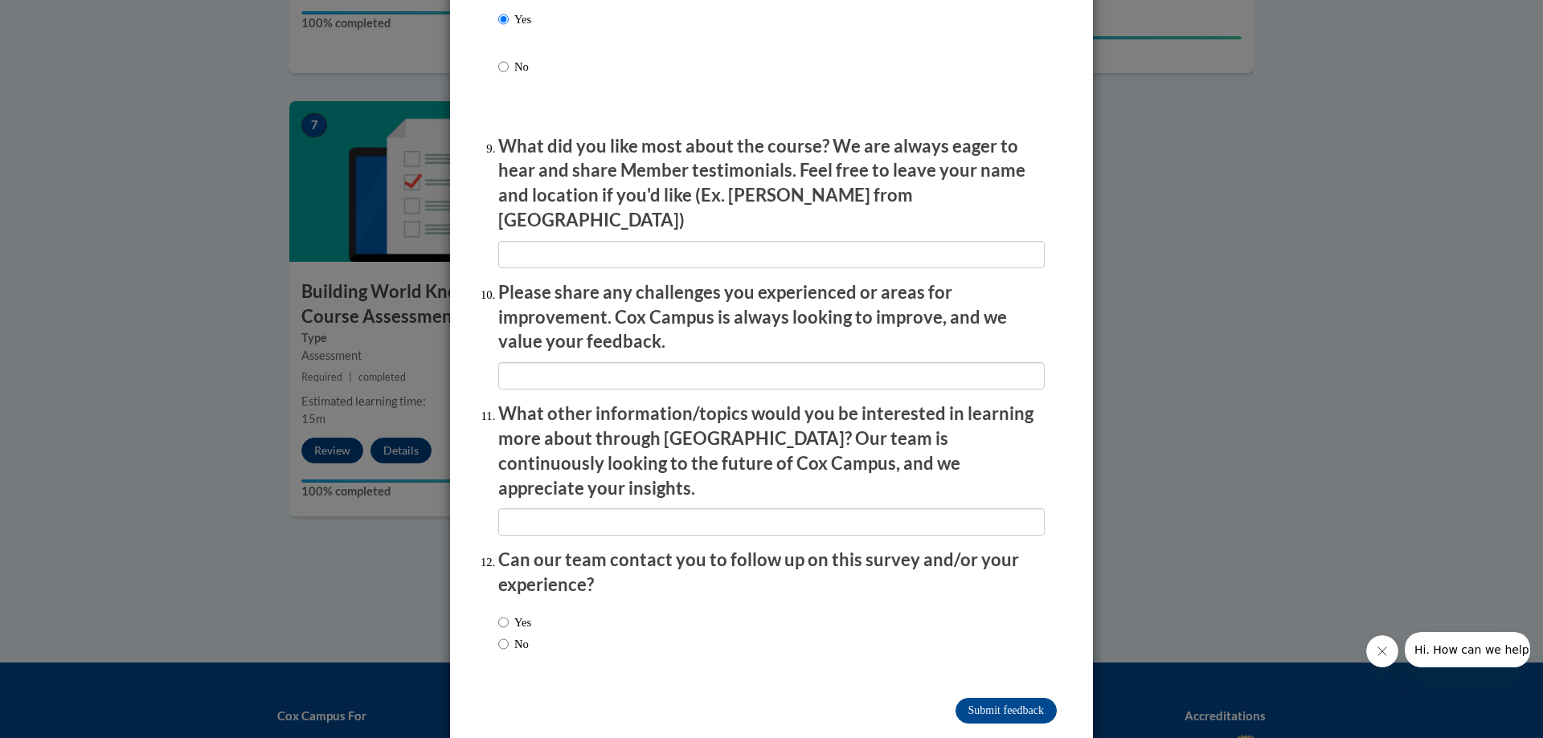
click at [507, 636] on label "No" at bounding box center [513, 645] width 31 height 18
click at [507, 636] on input "No" at bounding box center [503, 645] width 10 height 18
radio input "true"
click at [1000, 698] on input "Submit feedback" at bounding box center [1005, 711] width 101 height 26
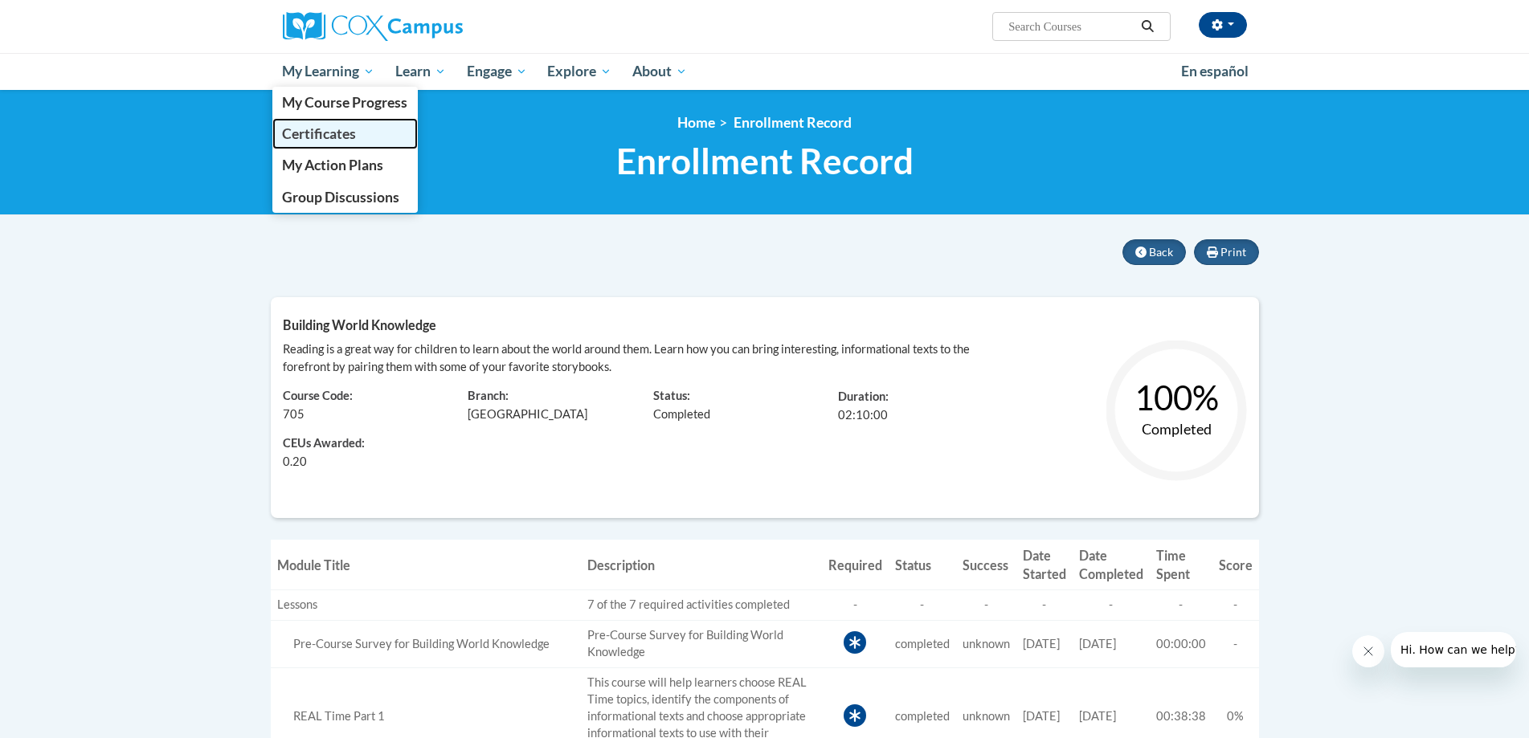
click at [341, 129] on span "Certificates" at bounding box center [319, 133] width 74 height 17
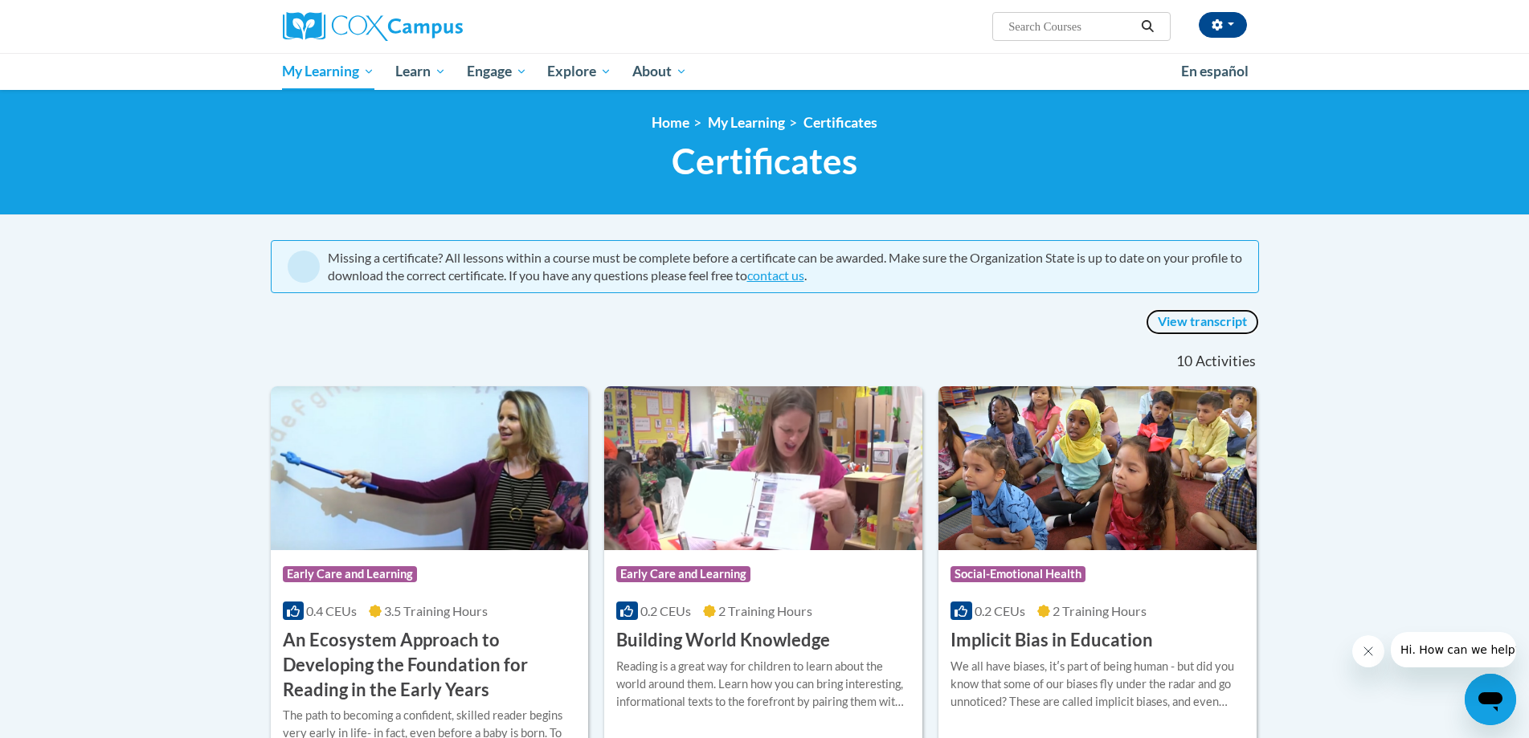
click at [1204, 320] on link "View transcript" at bounding box center [1202, 322] width 113 height 26
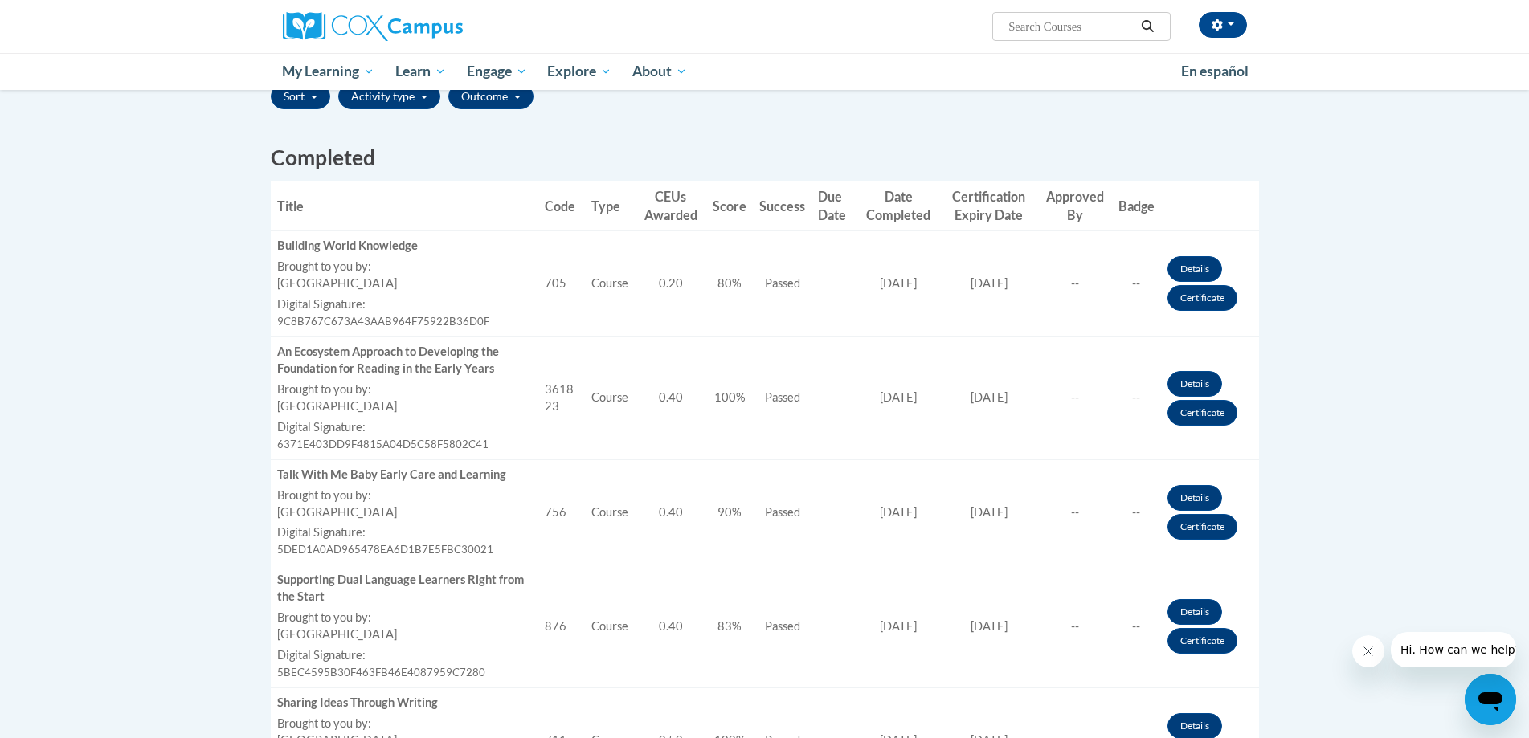
scroll to position [402, 0]
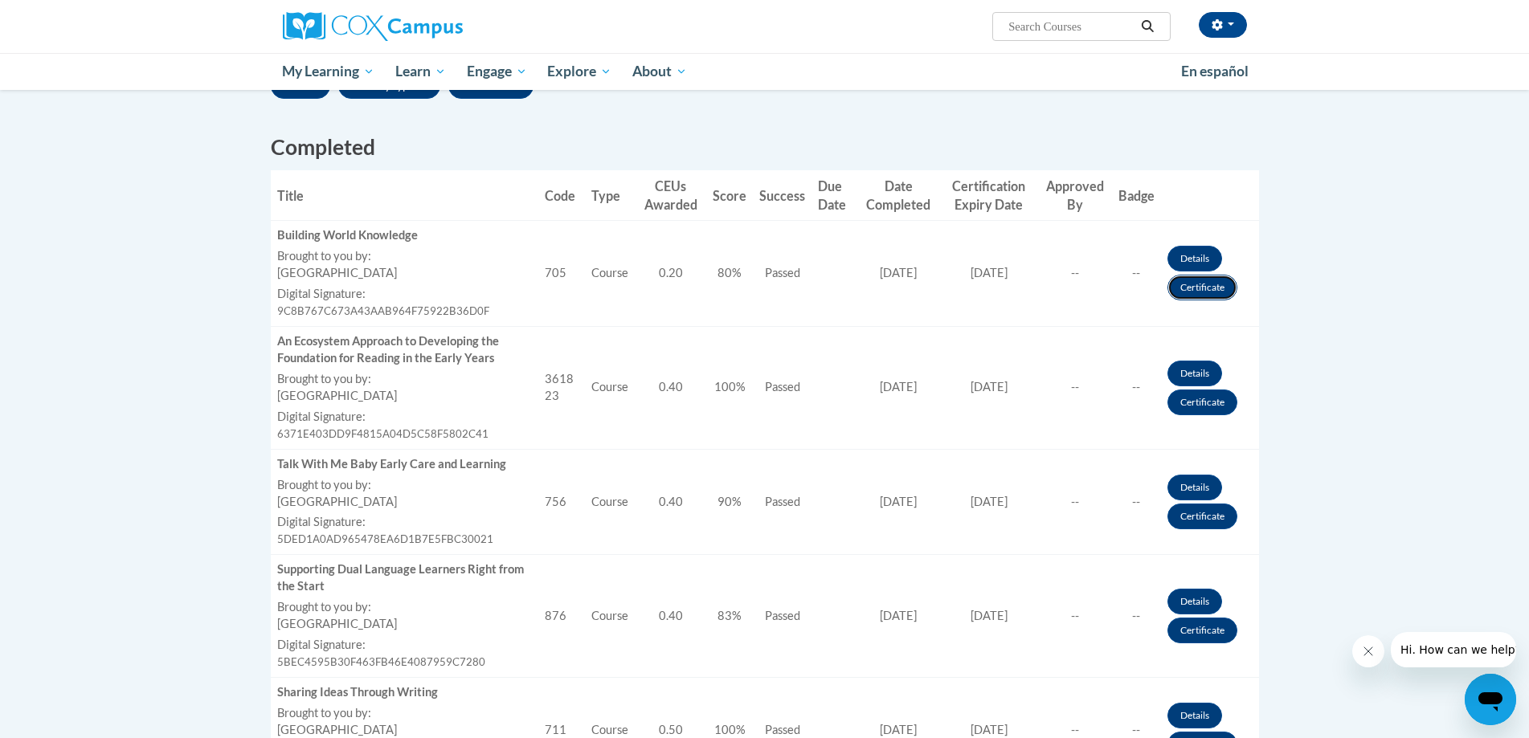
click at [1206, 280] on link "Certificate" at bounding box center [1202, 288] width 70 height 26
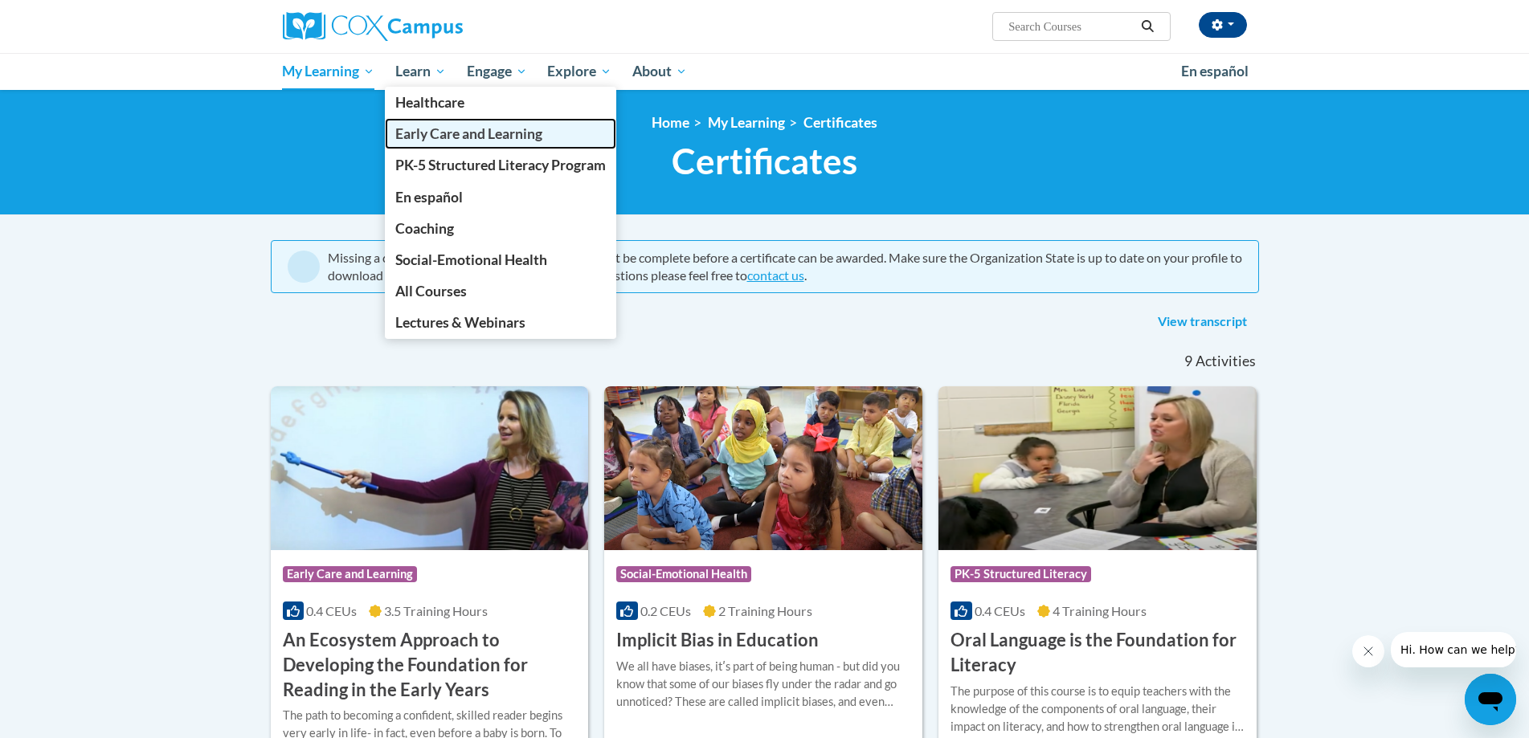
click at [436, 139] on span "Early Care and Learning" at bounding box center [468, 133] width 147 height 17
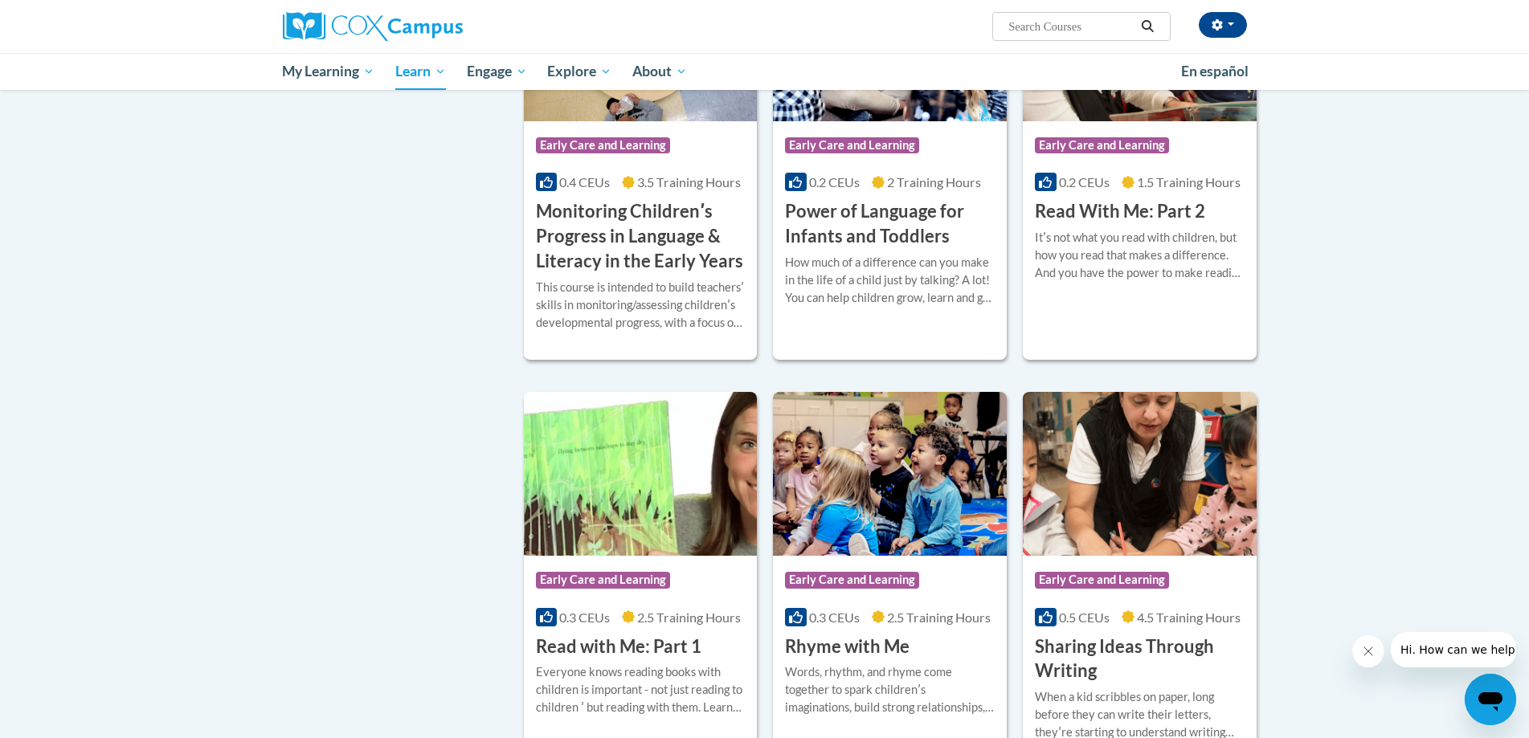
scroll to position [1527, 0]
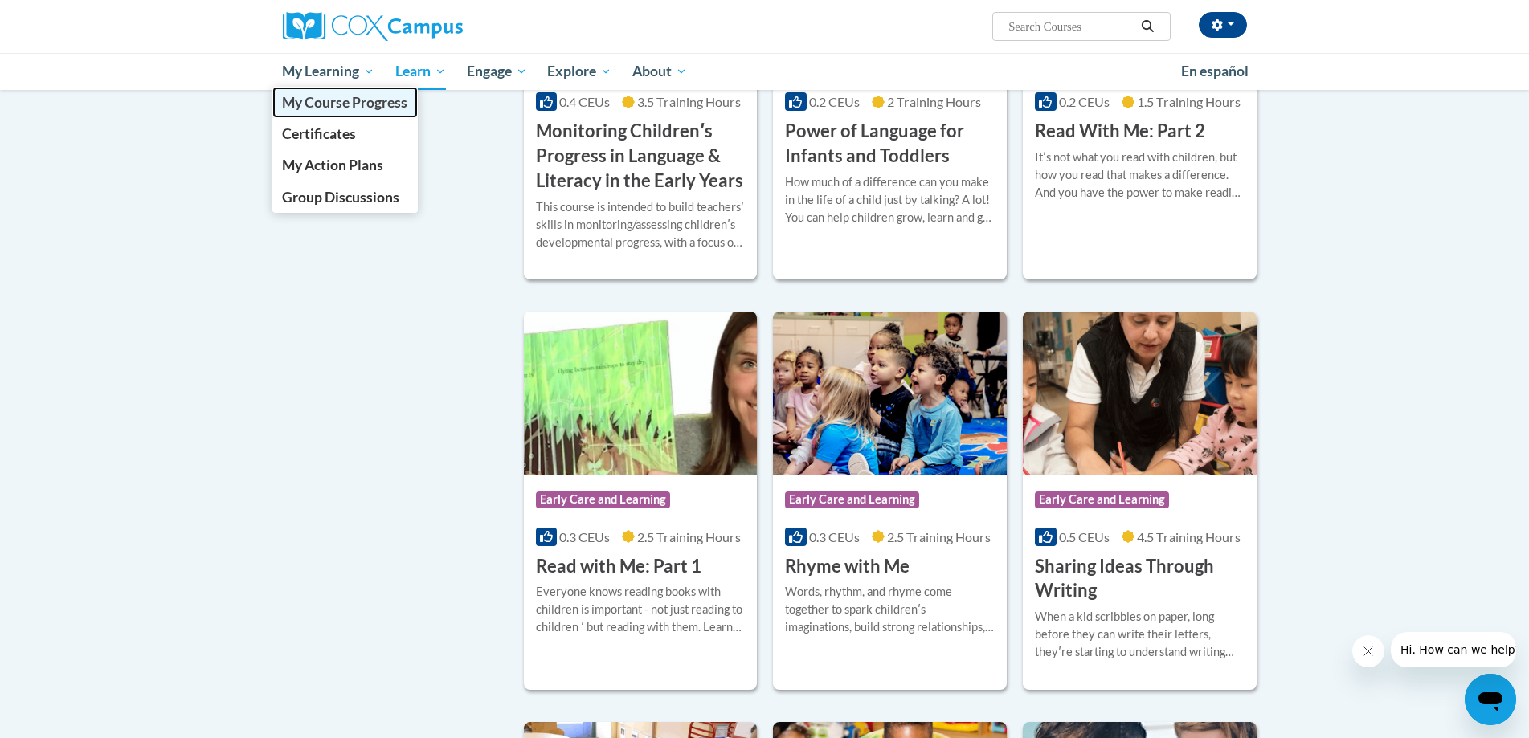
click at [327, 101] on span "My Course Progress" at bounding box center [344, 102] width 125 height 17
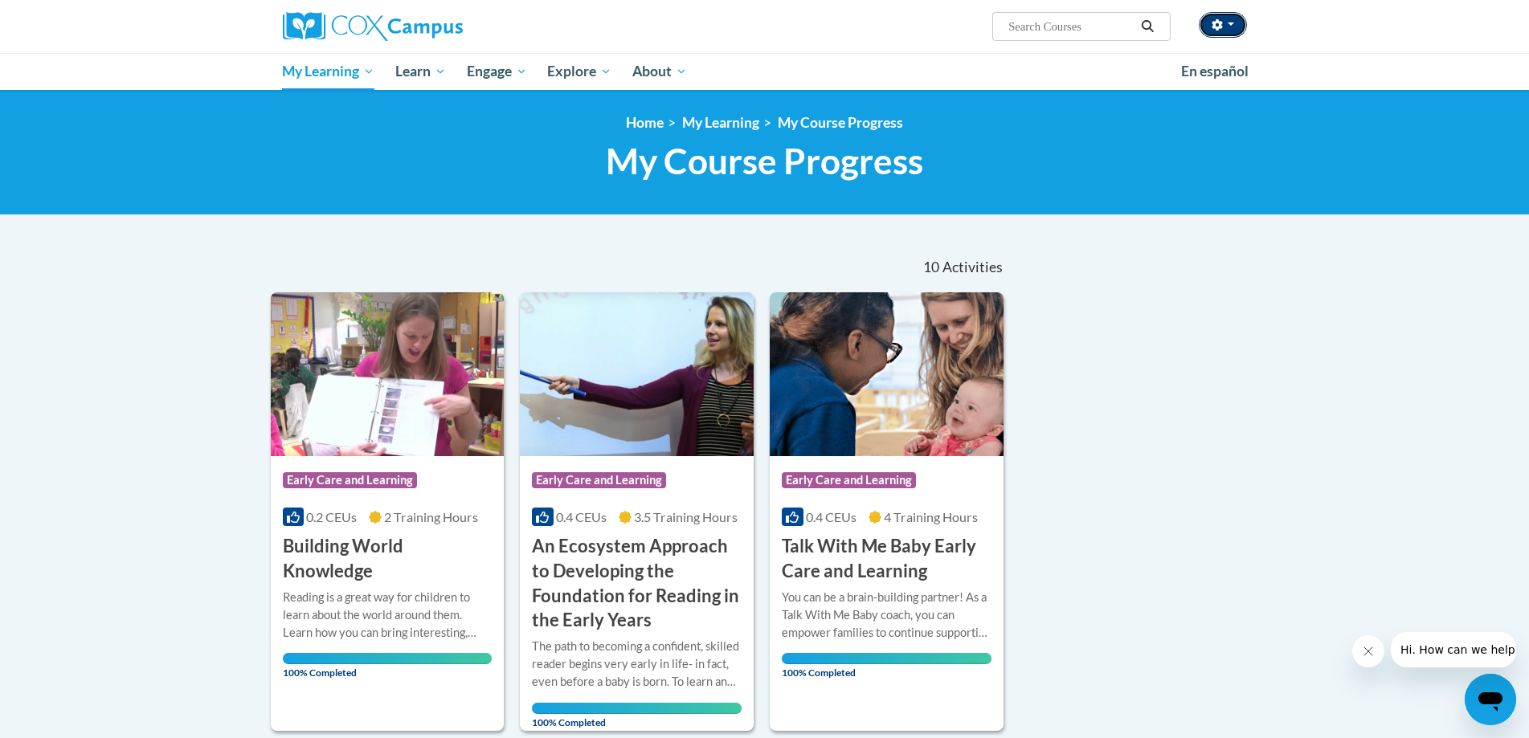
click at [1234, 24] on button "button" at bounding box center [1223, 25] width 48 height 26
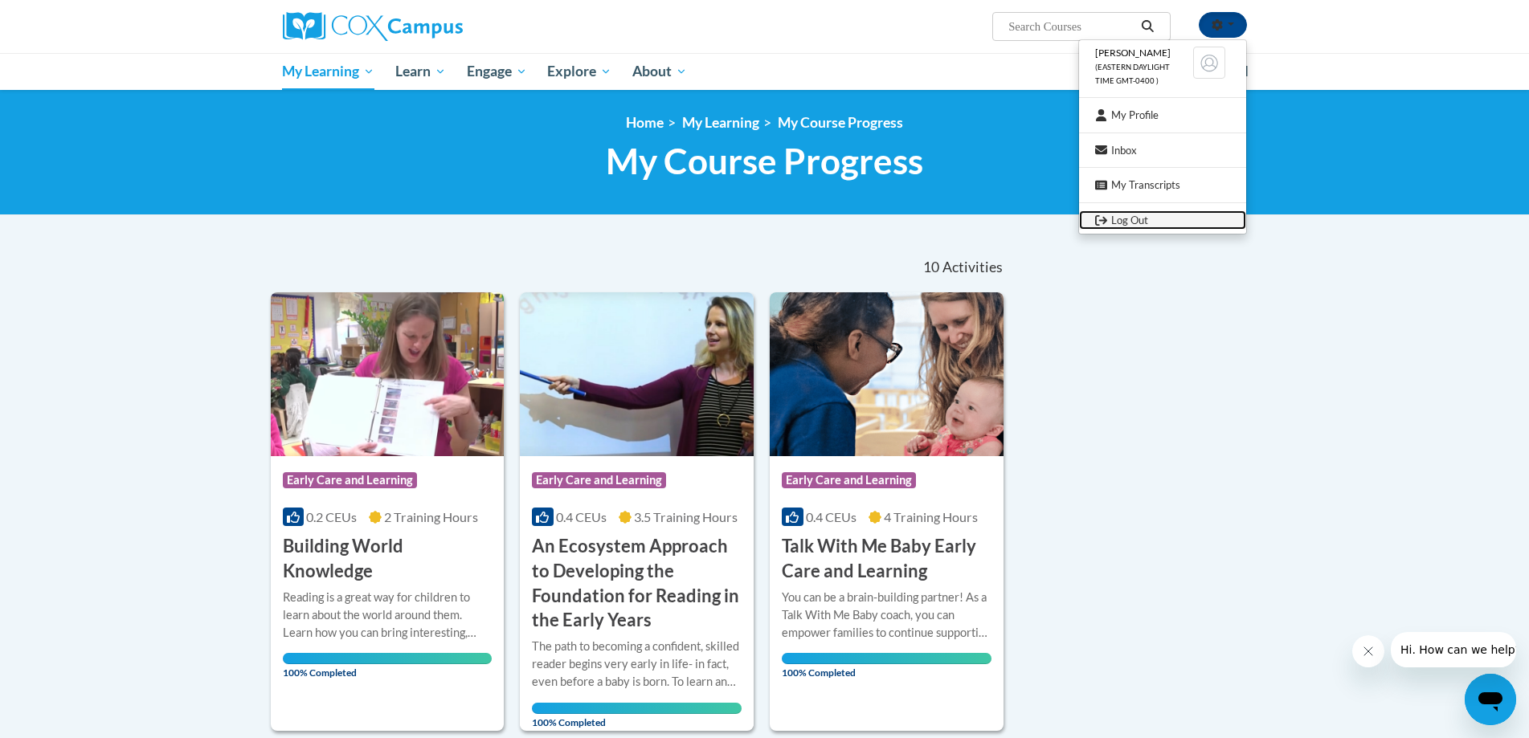
click at [1125, 217] on link "Log Out" at bounding box center [1162, 220] width 167 height 20
